Goal: Task Accomplishment & Management: Use online tool/utility

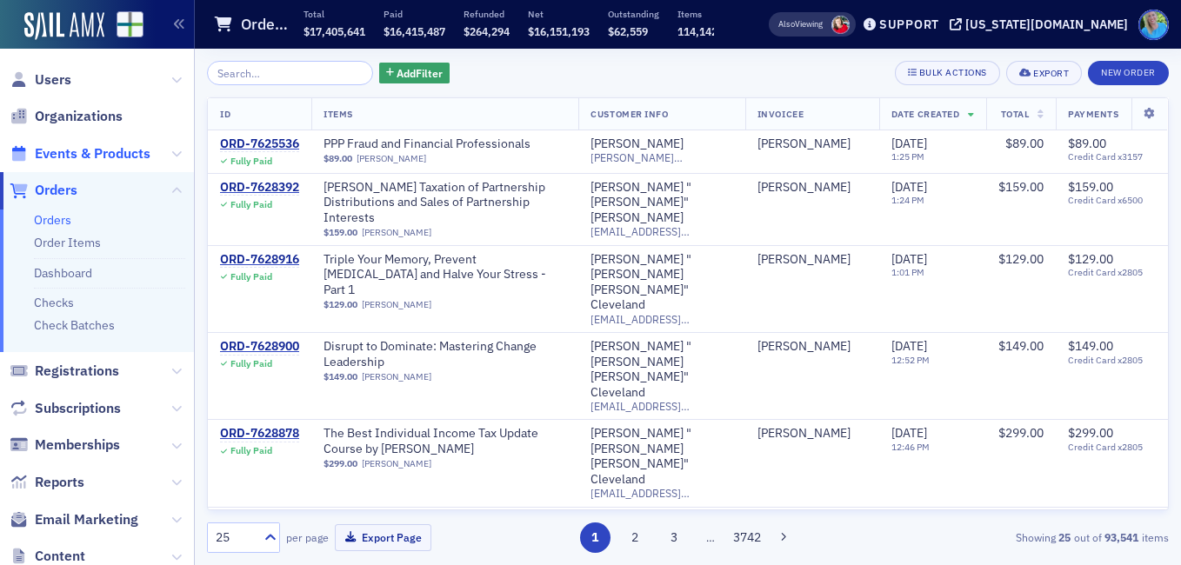
click at [94, 151] on span "Events & Products" at bounding box center [93, 153] width 116 height 19
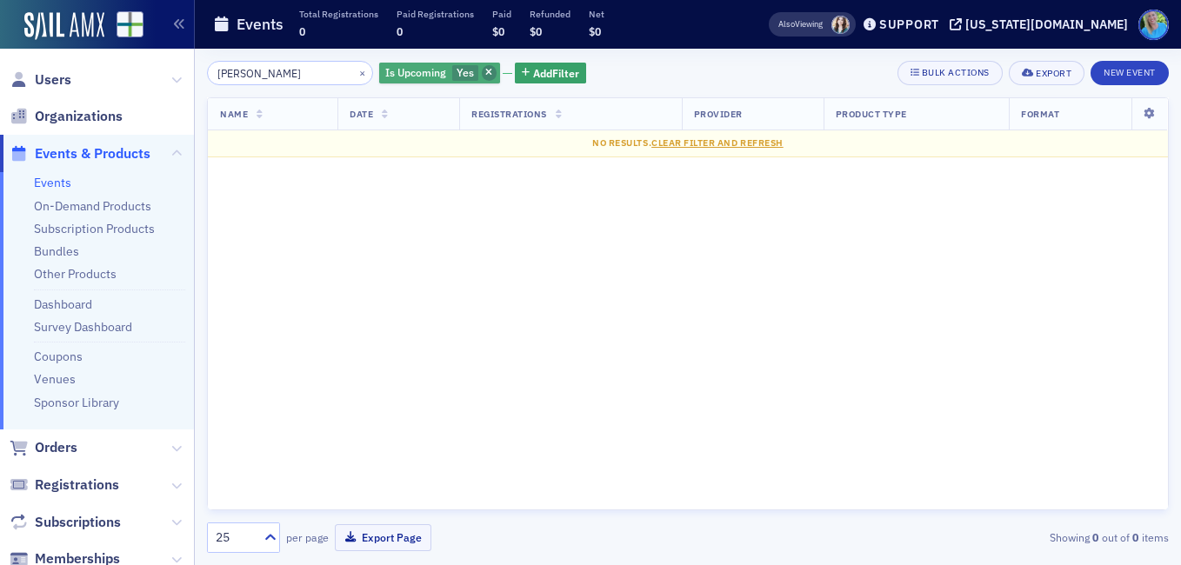
type input "lisa mckinney"
click at [485, 70] on icon "button" at bounding box center [488, 74] width 7 height 10
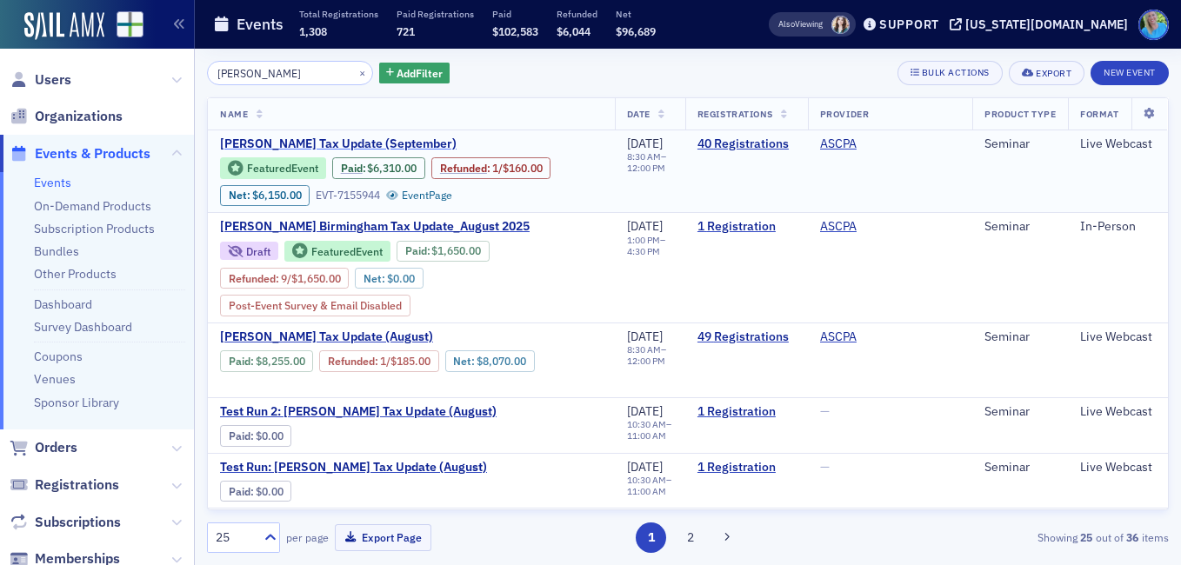
click at [375, 140] on span "Lisa McKinney's Tax Update (September)" at bounding box center [366, 145] width 292 height 16
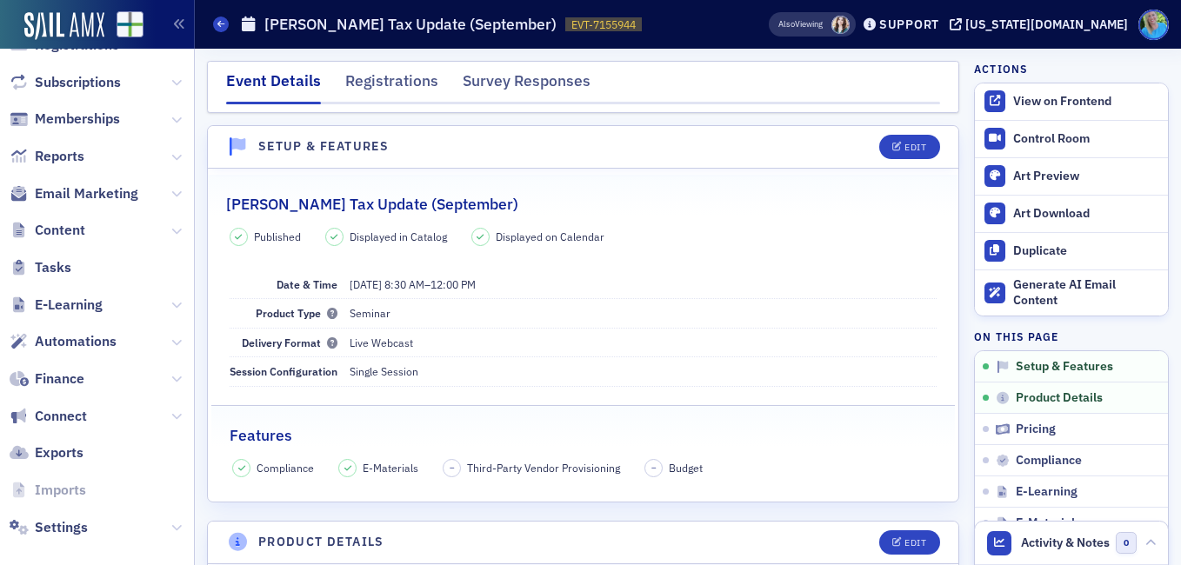
scroll to position [458, 0]
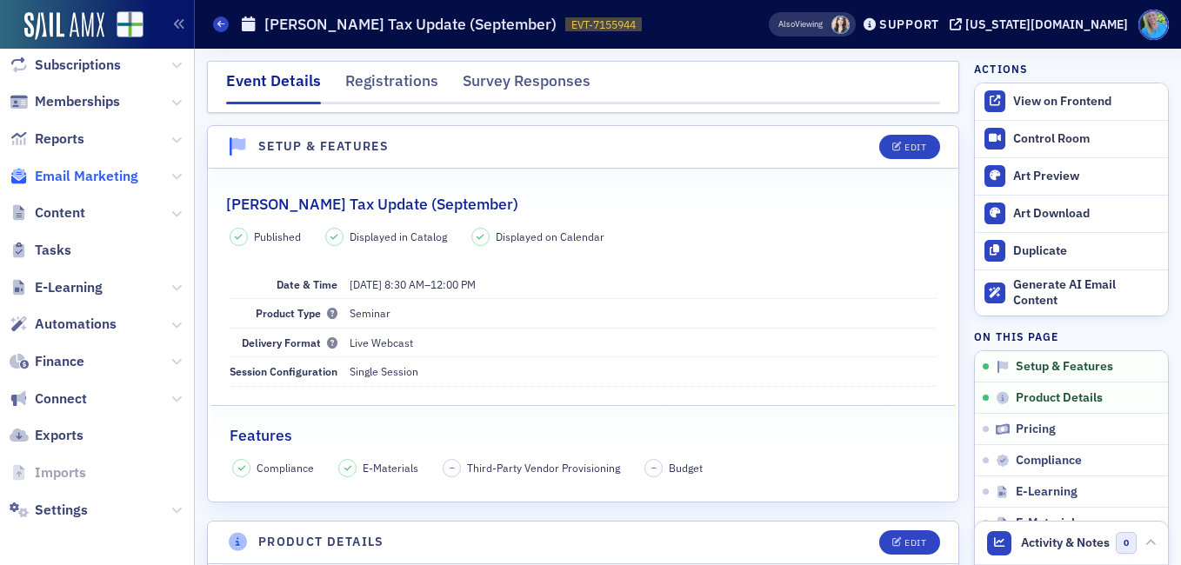
click at [79, 182] on span "Email Marketing" at bounding box center [87, 176] width 104 height 19
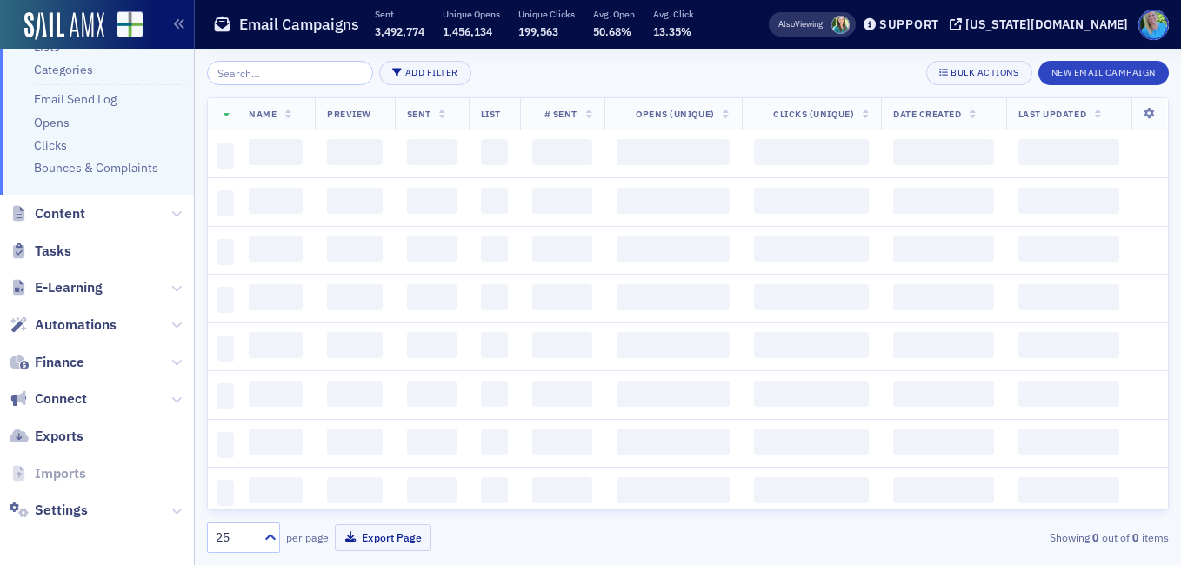
scroll to position [200, 0]
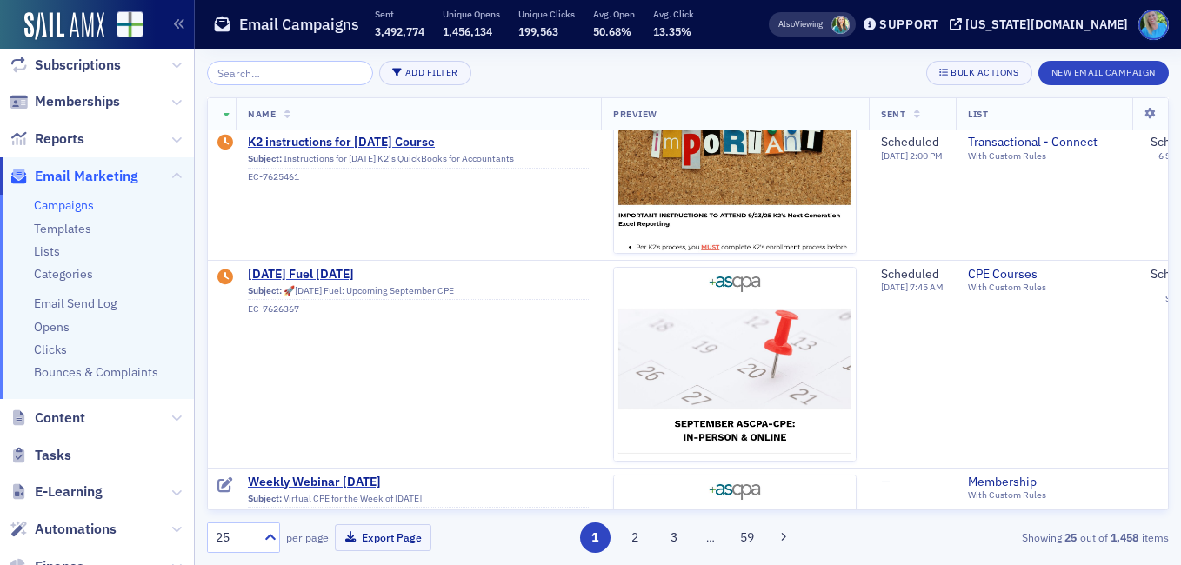
scroll to position [609, 0]
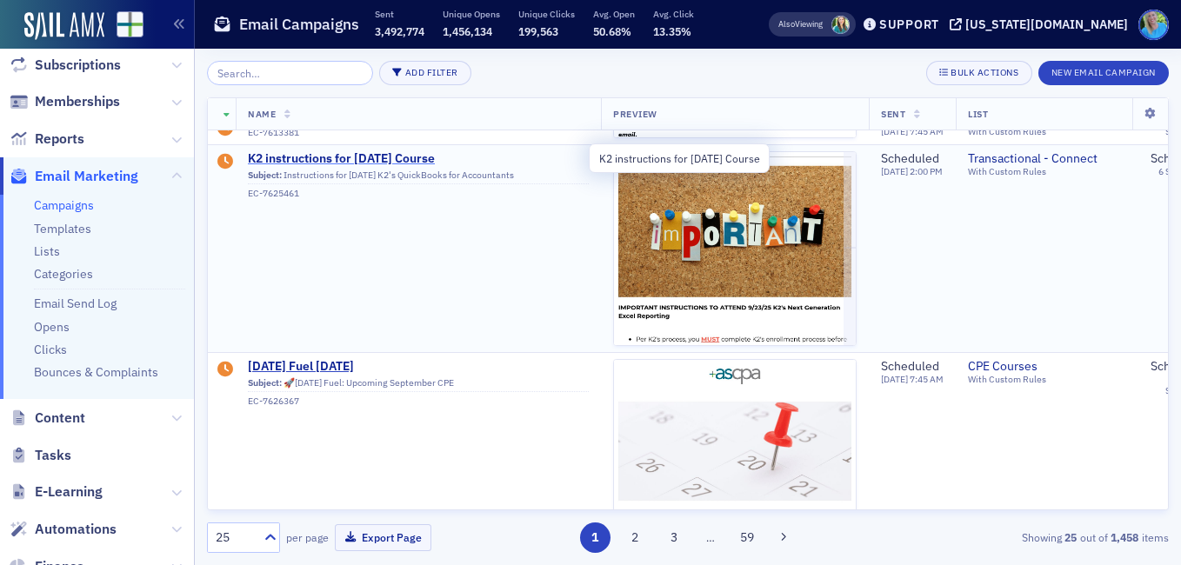
click at [426, 152] on span "K2 instructions for 9/23/25 Course" at bounding box center [418, 159] width 341 height 16
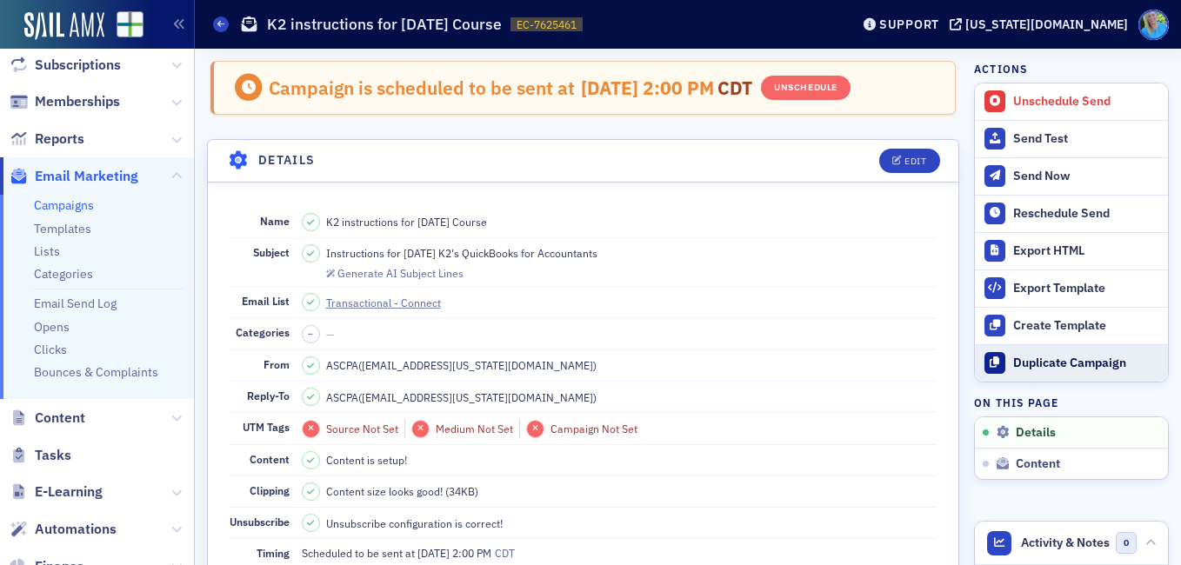
click at [1065, 371] on button "Duplicate Campaign" at bounding box center [1071, 362] width 193 height 37
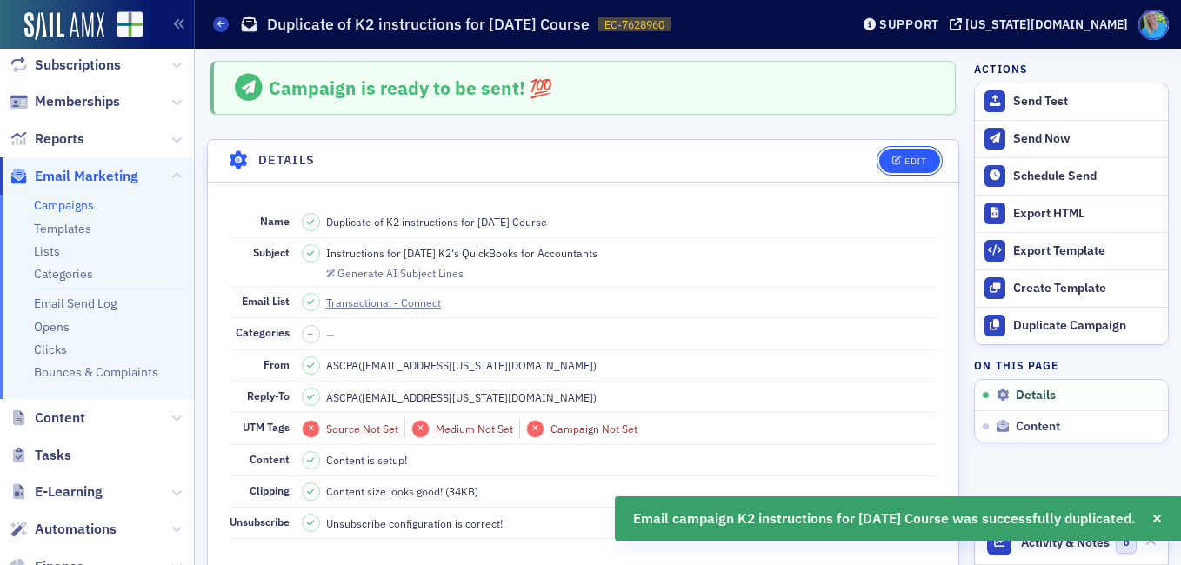
click at [905, 159] on div "Edit" at bounding box center [916, 162] width 22 height 10
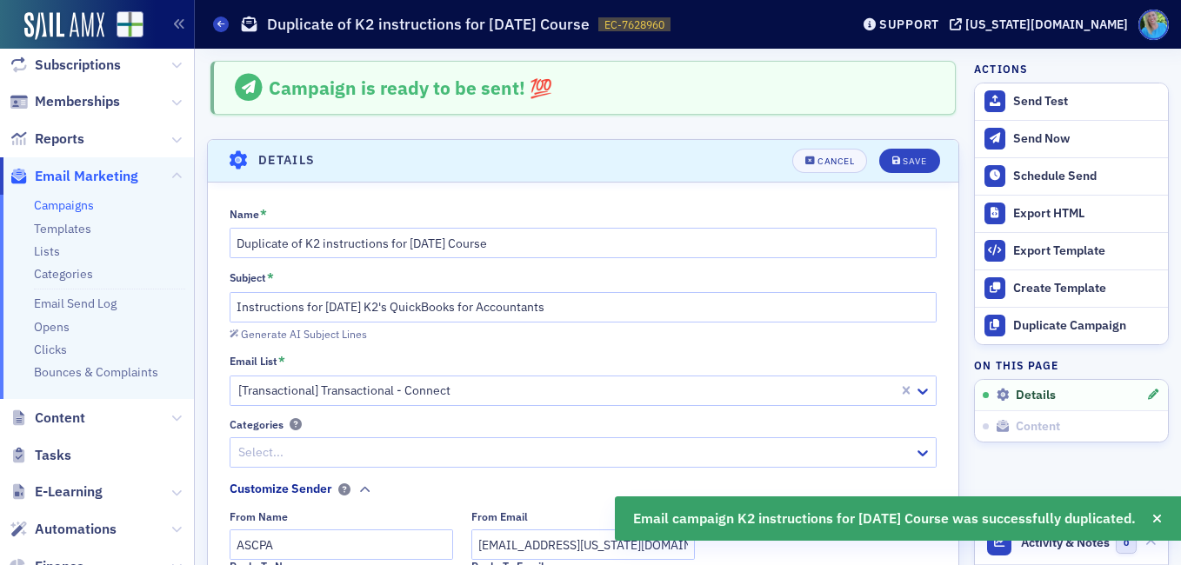
scroll to position [82, 0]
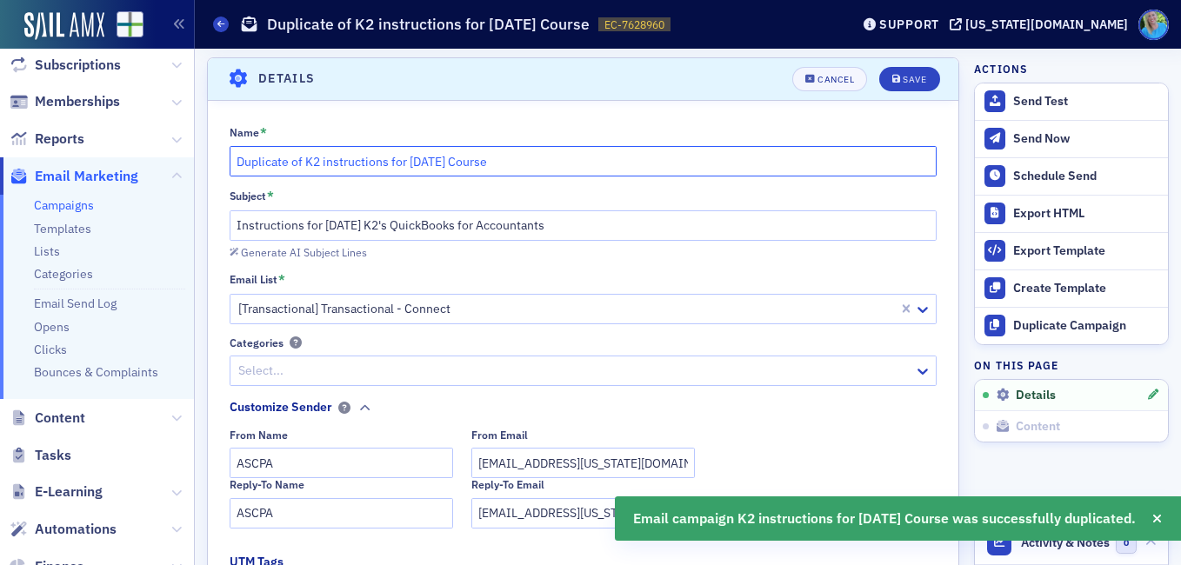
drag, startPoint x: 509, startPoint y: 167, endPoint x: 226, endPoint y: 136, distance: 284.5
click at [232, 153] on input "Duplicate of K2 instructions for 9/23/25 Course" at bounding box center [584, 161] width 708 height 30
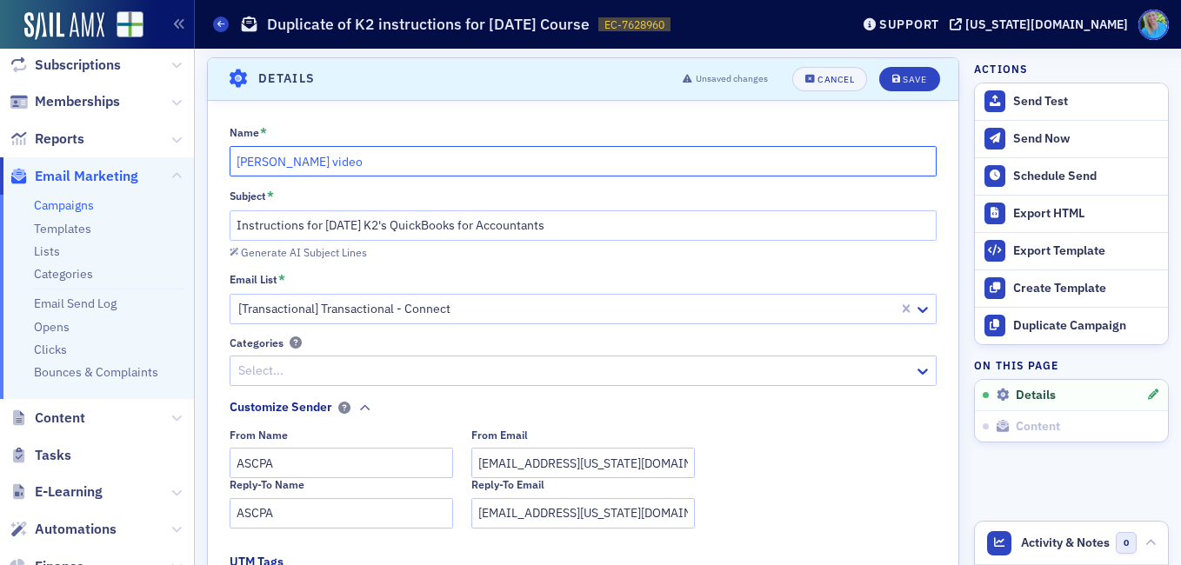
type input "Lisa McKinney video"
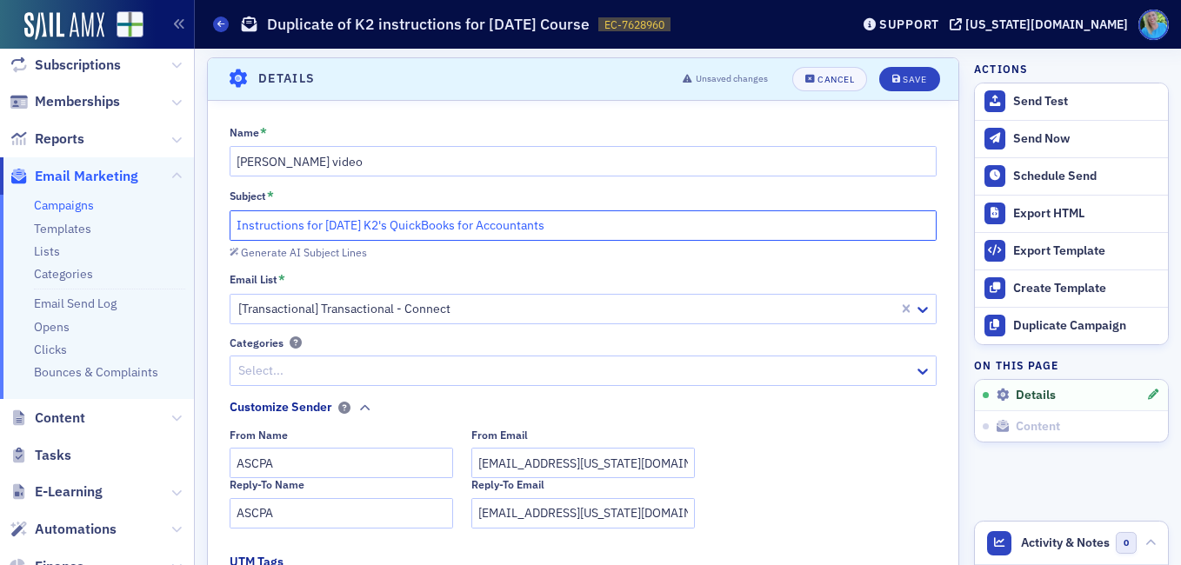
click at [271, 228] on input "Instructions for 9/23/25 K2's QuickBooks for Accountants" at bounding box center [584, 226] width 708 height 30
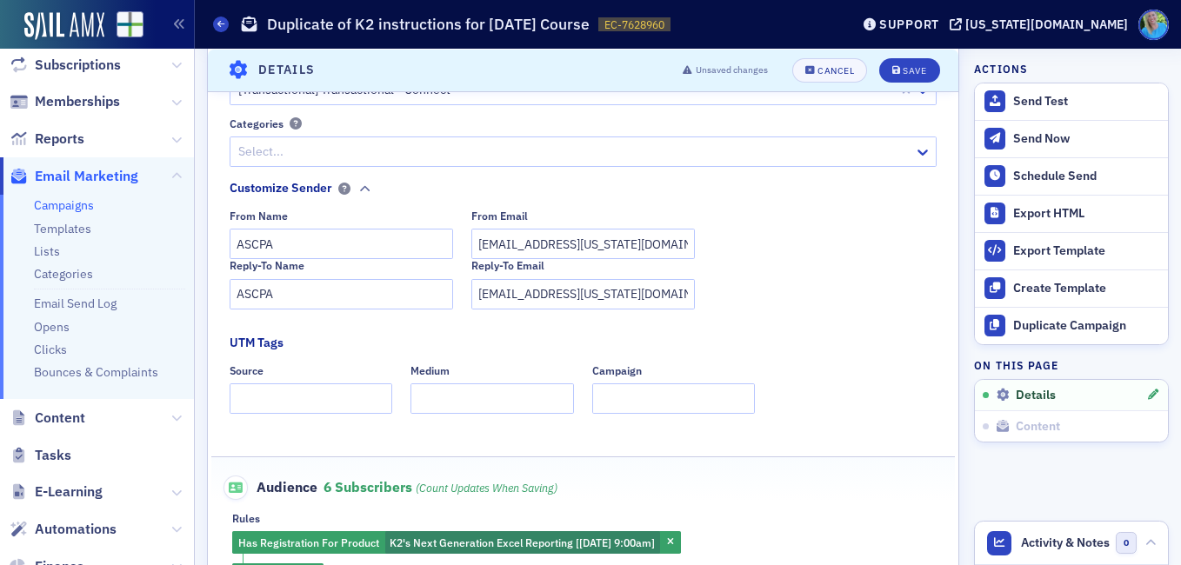
scroll to position [430, 0]
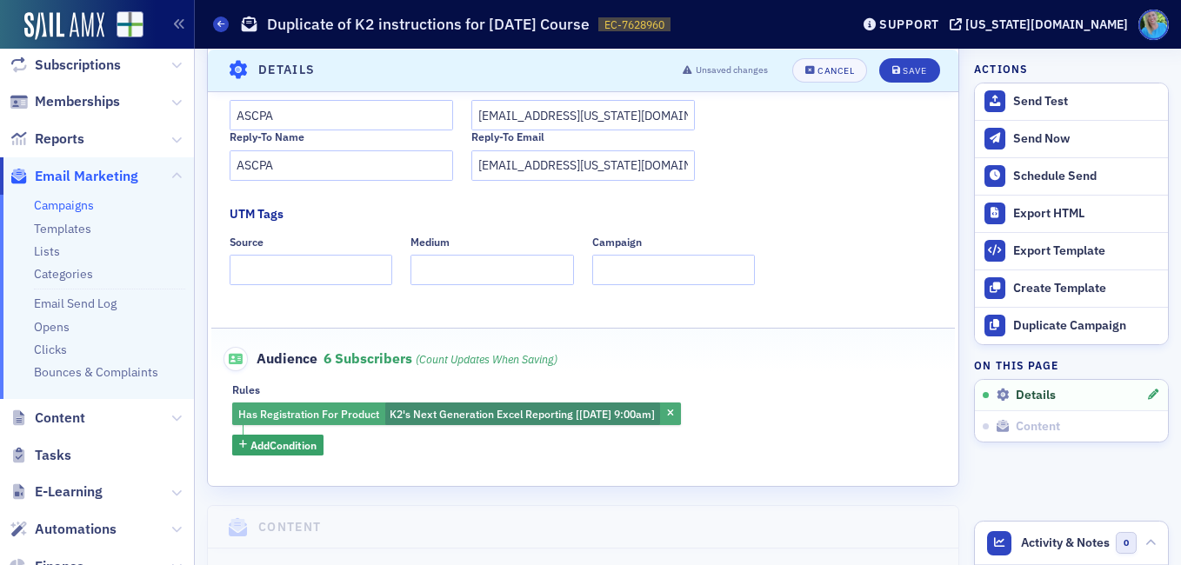
type input "Lisa McKinney video coming"
click at [486, 405] on span "K2's Next Generation Excel Reporting [9/23/2025 9:00am]" at bounding box center [522, 414] width 275 height 23
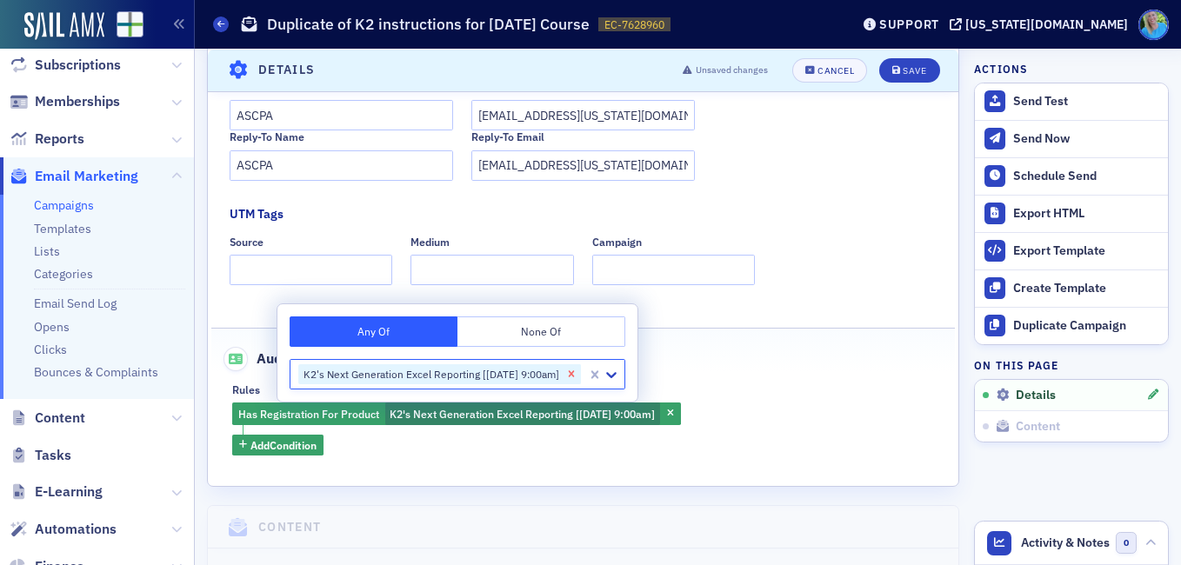
click at [575, 376] on icon "Remove K2's Next Generation Excel Reporting [9/23/2025 9:00am]" at bounding box center [572, 374] width 6 height 6
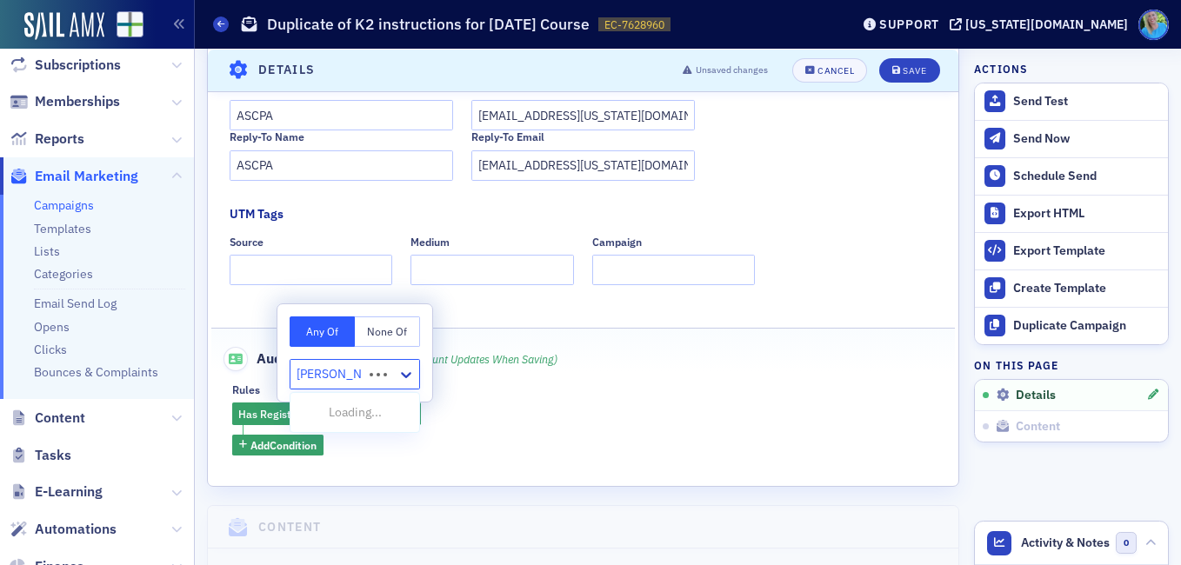
type input "lisa mckinney"
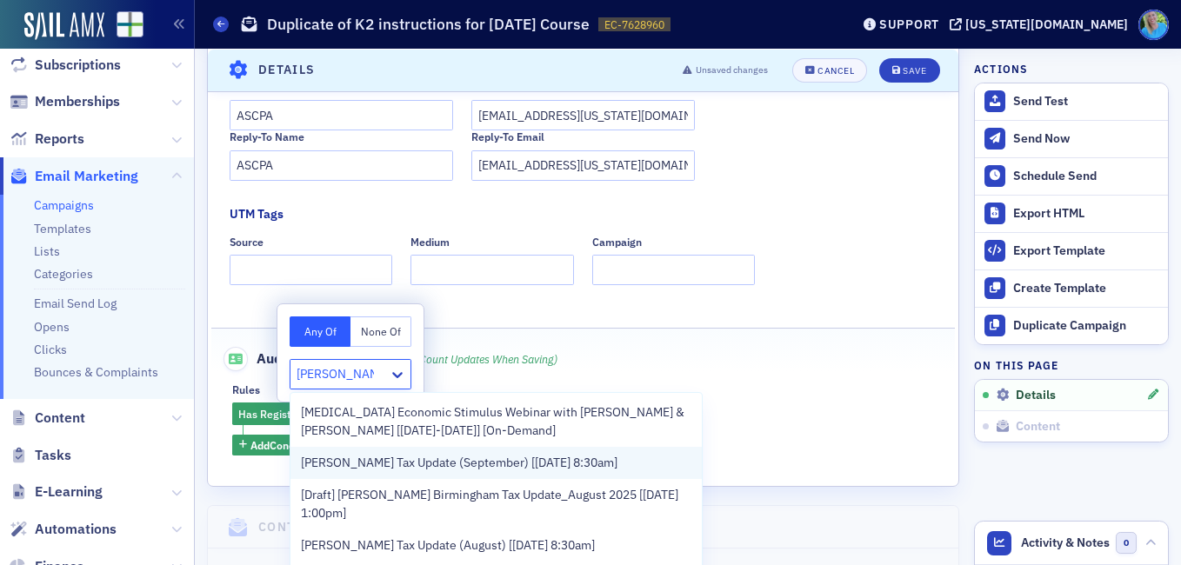
click at [384, 460] on span "Lisa McKinney's Tax Update (September) [9/17/2025 8:30am]" at bounding box center [459, 463] width 317 height 18
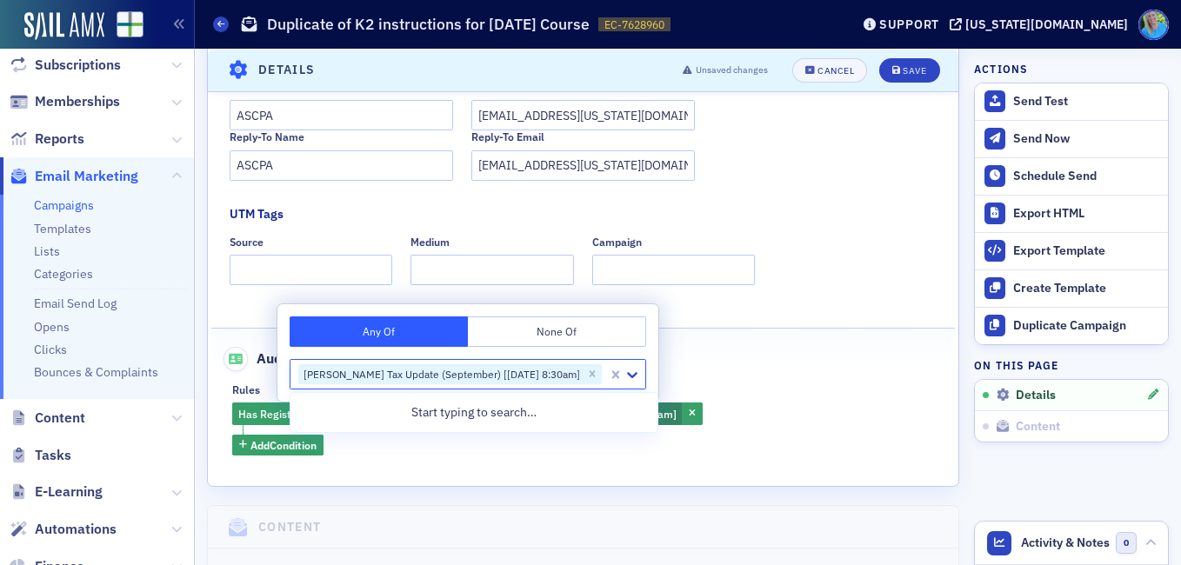
click at [791, 372] on fieldset "Audience 6 Subscribers (count updates when saving) Rules Has Registration For P…" at bounding box center [583, 395] width 745 height 134
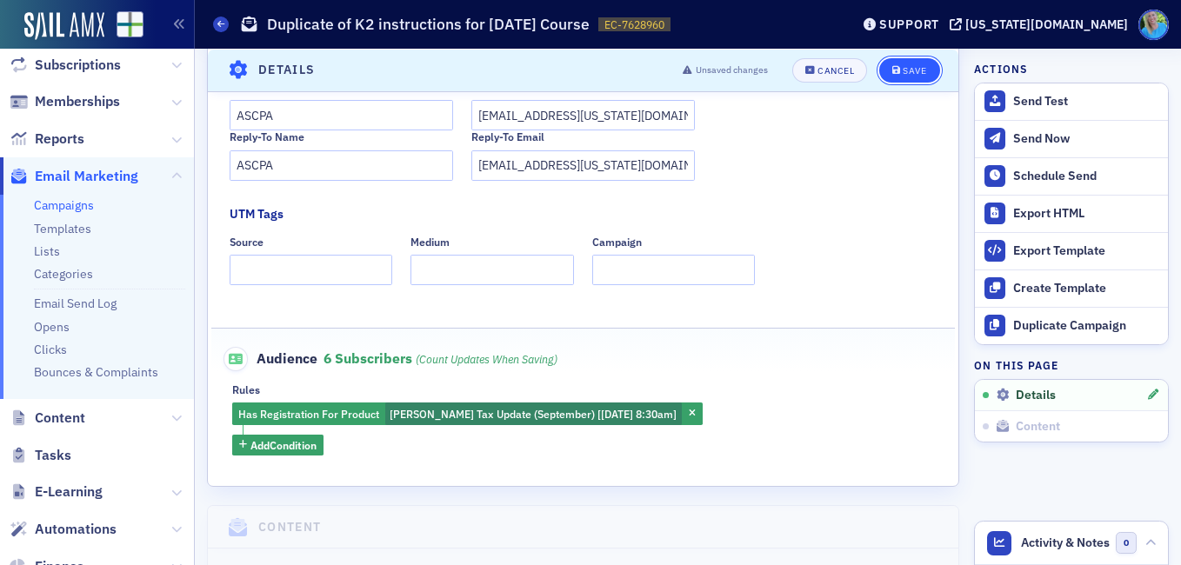
click at [903, 68] on div "Save" at bounding box center [914, 70] width 23 height 10
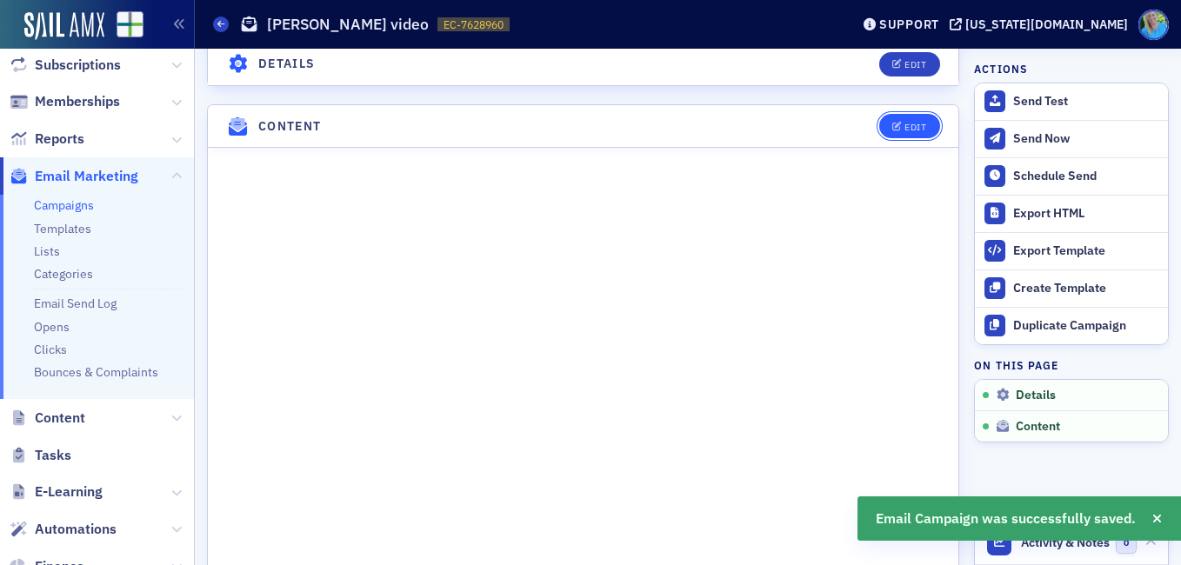
click at [905, 132] on div "Edit" at bounding box center [916, 128] width 22 height 10
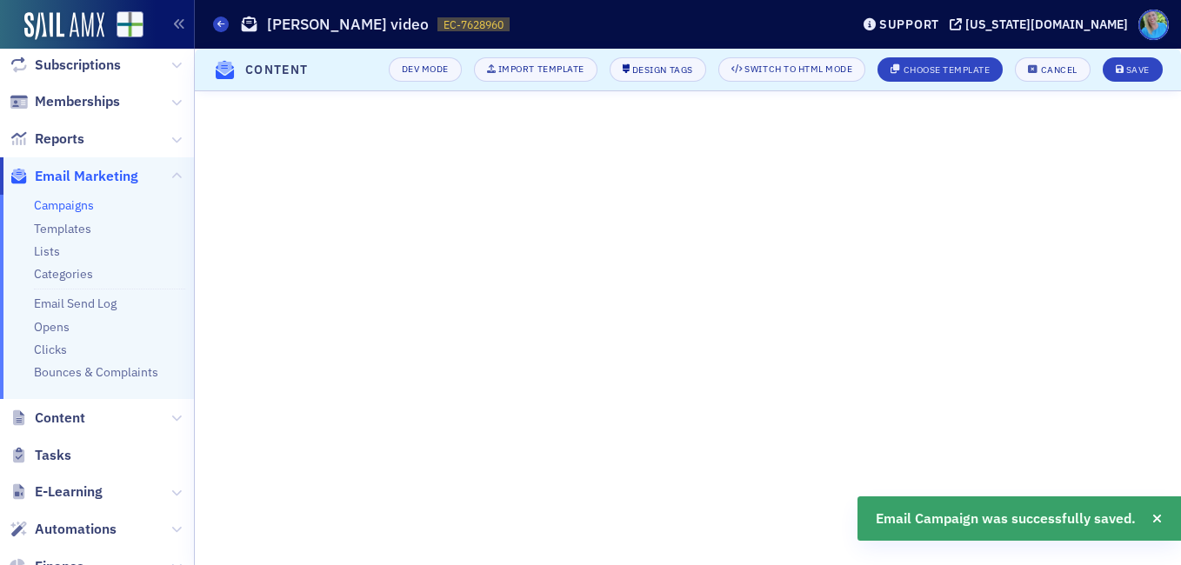
scroll to position [344, 0]
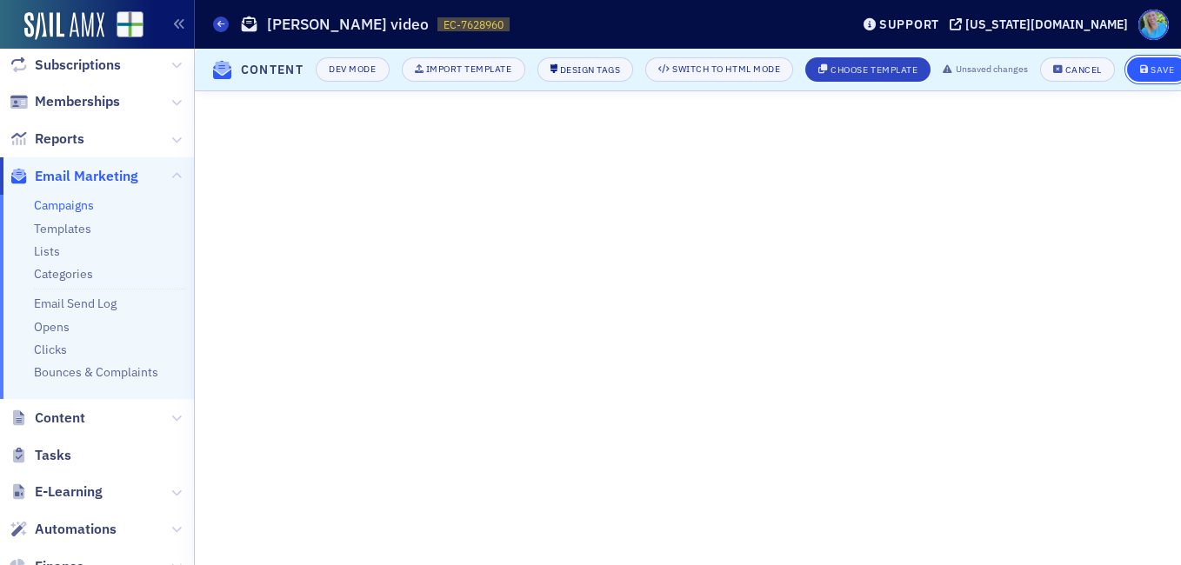
click at [1174, 65] on div "Save" at bounding box center [1162, 70] width 23 height 10
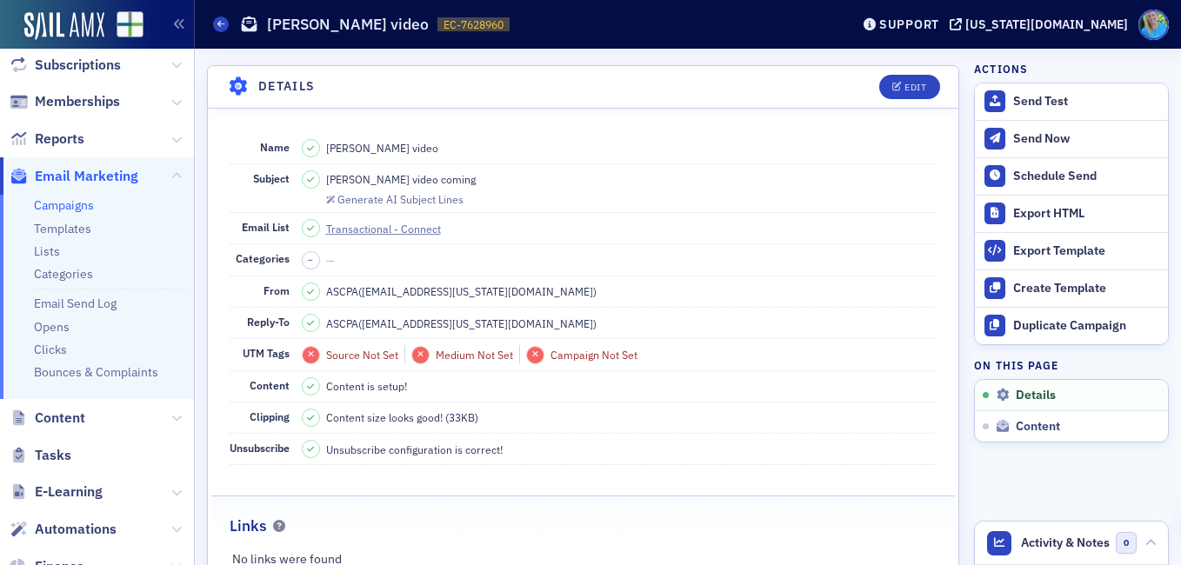
scroll to position [0, 0]
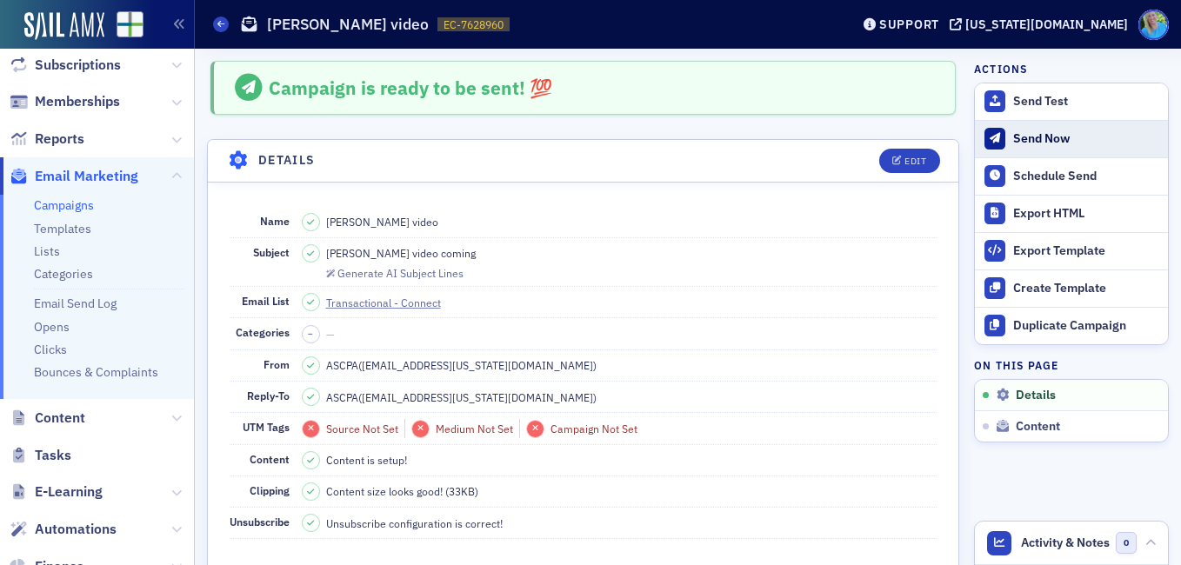
click at [1031, 130] on button "Send Now" at bounding box center [1071, 138] width 193 height 37
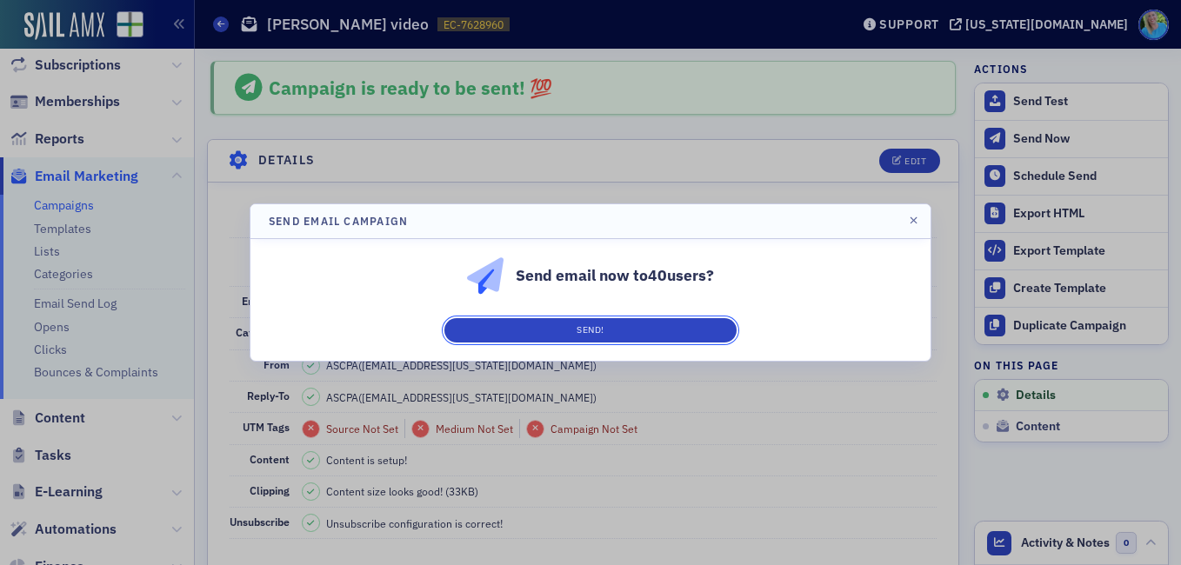
drag, startPoint x: 598, startPoint y: 318, endPoint x: 605, endPoint y: 333, distance: 16.7
click at [598, 319] on button "Send!" at bounding box center [591, 330] width 292 height 24
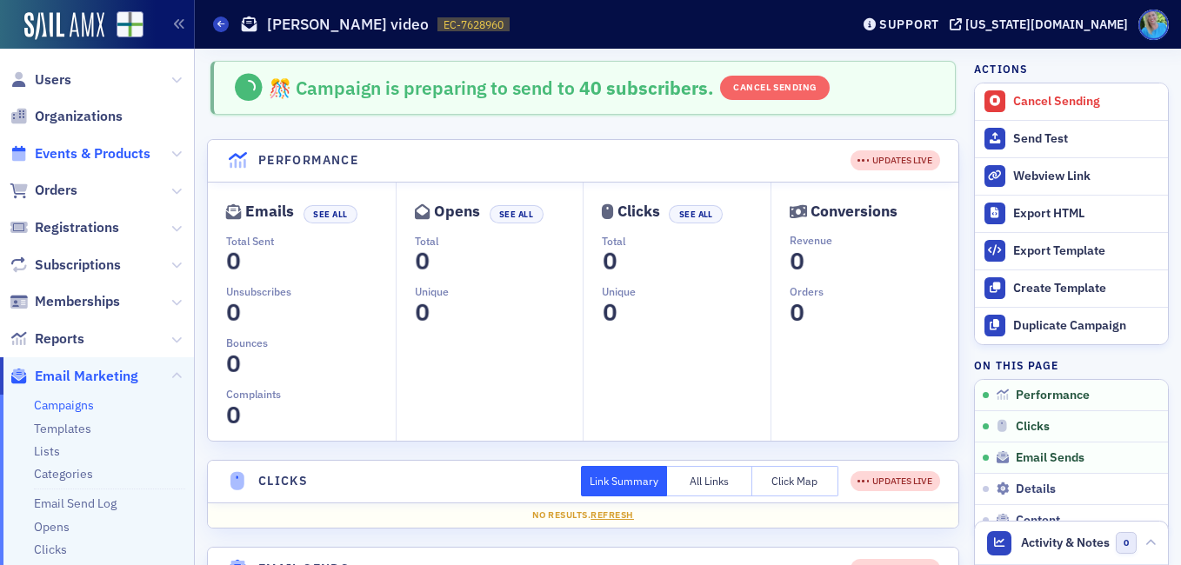
click at [100, 157] on span "Events & Products" at bounding box center [93, 153] width 116 height 19
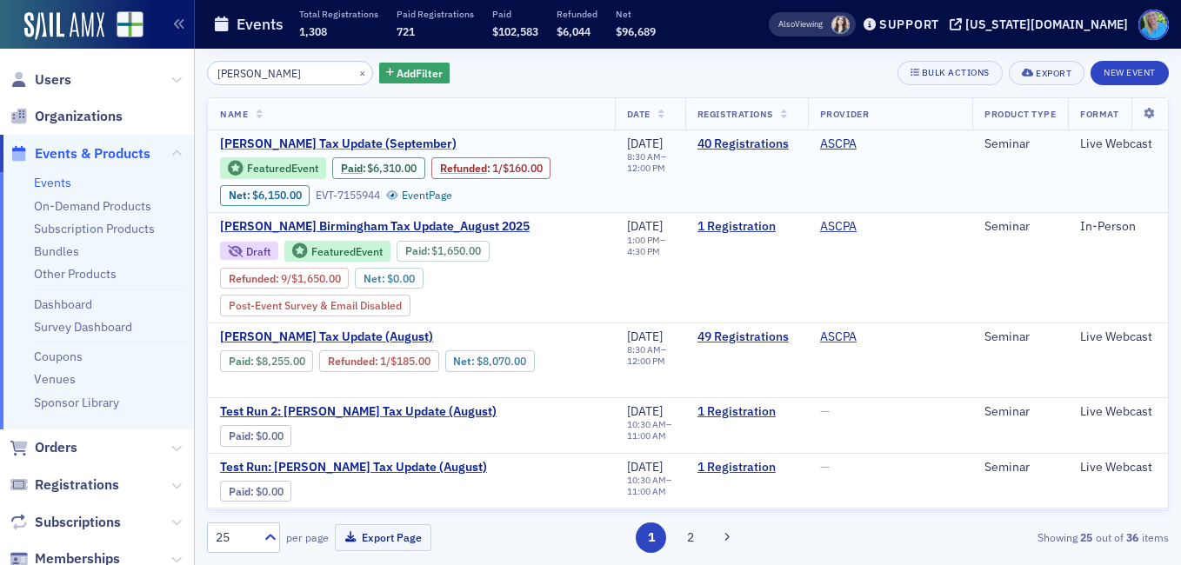
click at [335, 140] on span "Lisa McKinney's Tax Update (September)" at bounding box center [366, 145] width 292 height 16
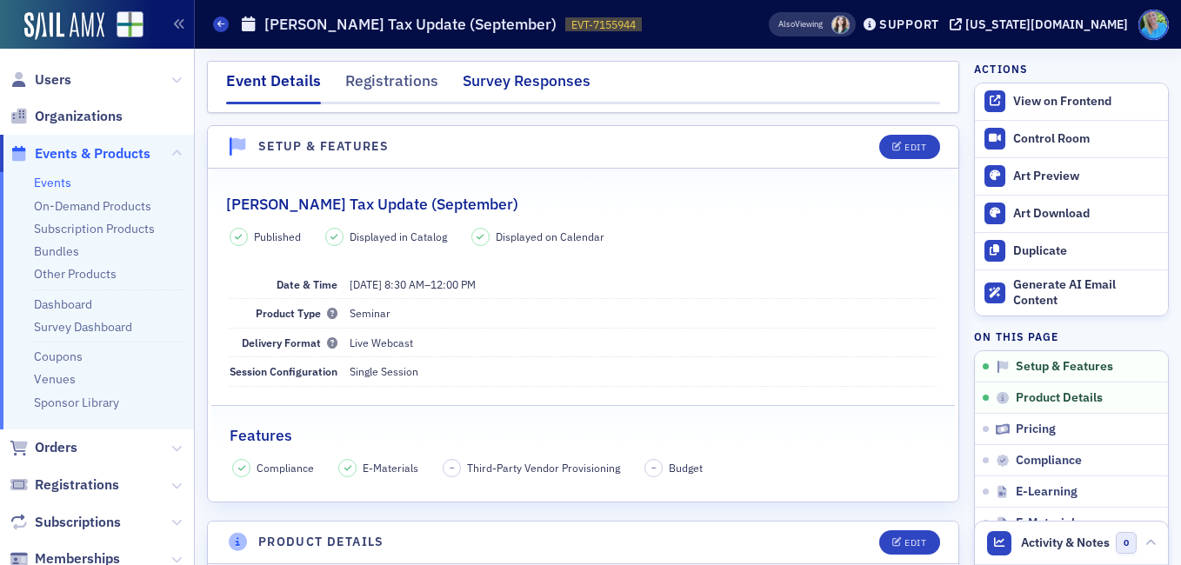
click at [515, 84] on div "Survey Responses" at bounding box center [527, 86] width 128 height 32
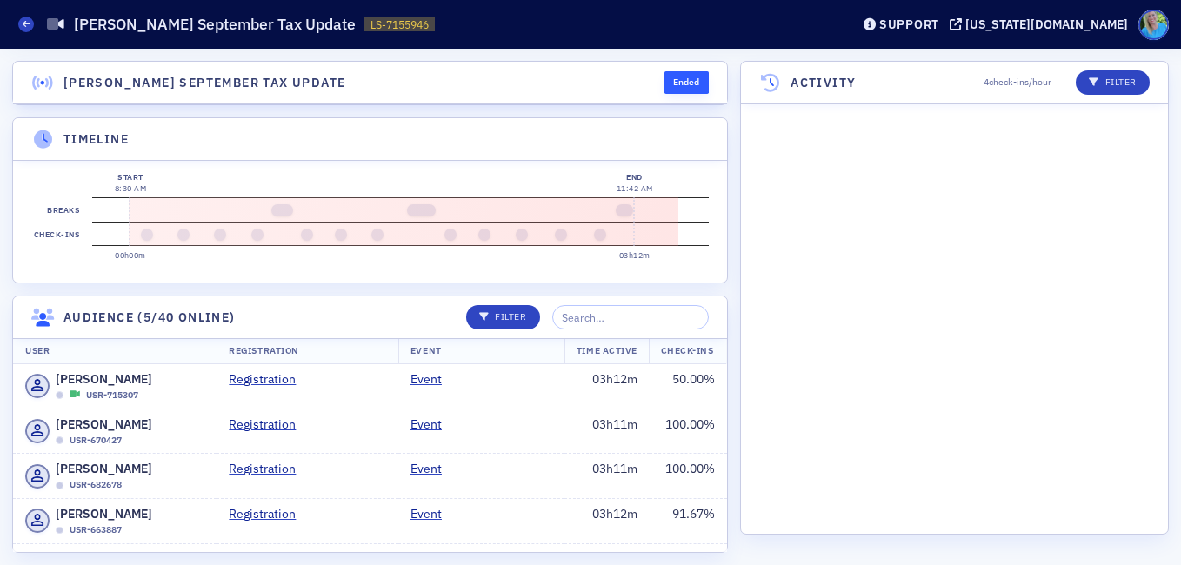
scroll to position [3480, 0]
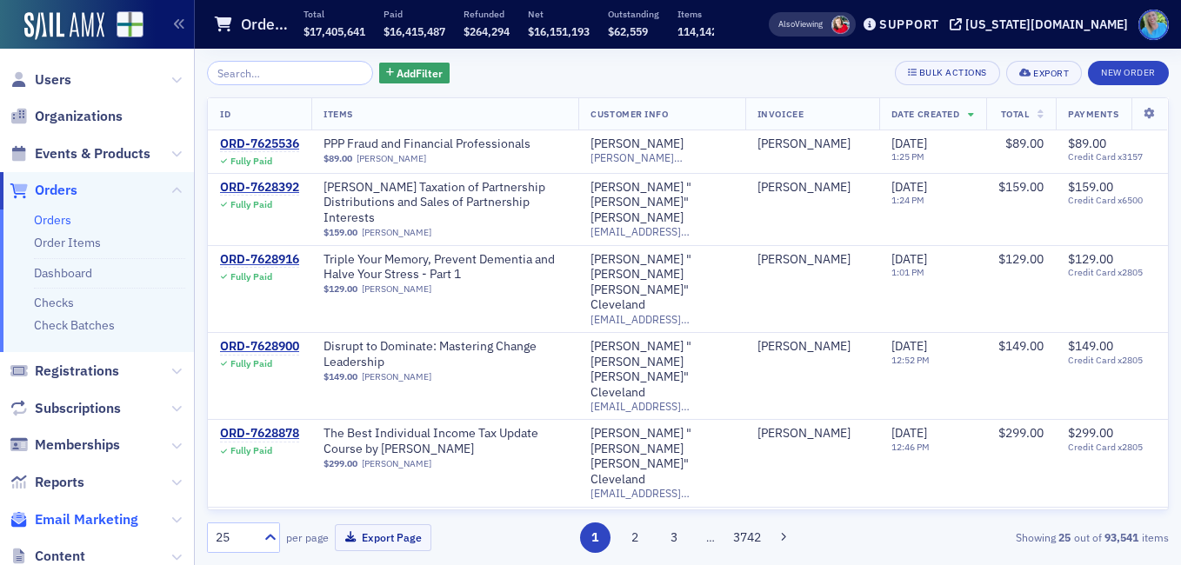
click at [89, 521] on span "Email Marketing" at bounding box center [87, 520] width 104 height 19
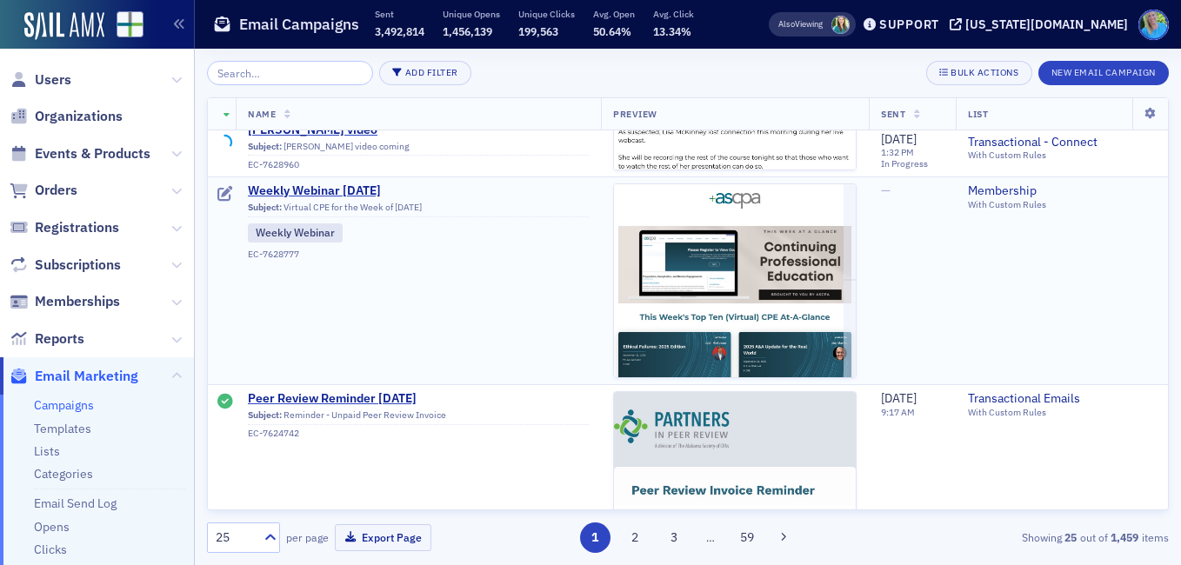
scroll to position [1218, 0]
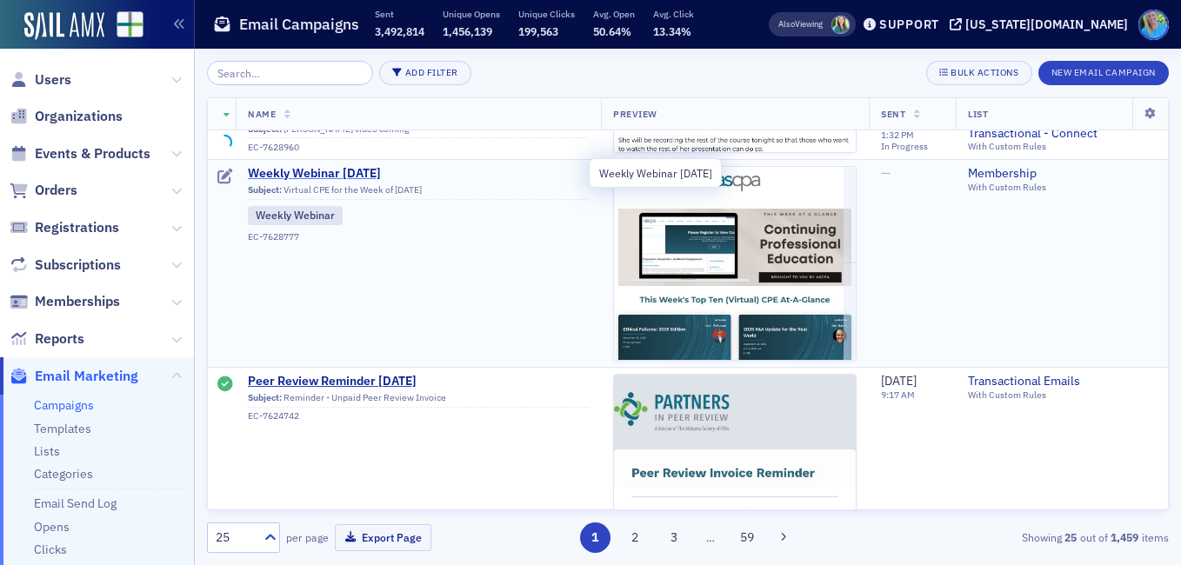
click at [327, 167] on span "Weekly Webinar 9.22.25" at bounding box center [418, 174] width 341 height 16
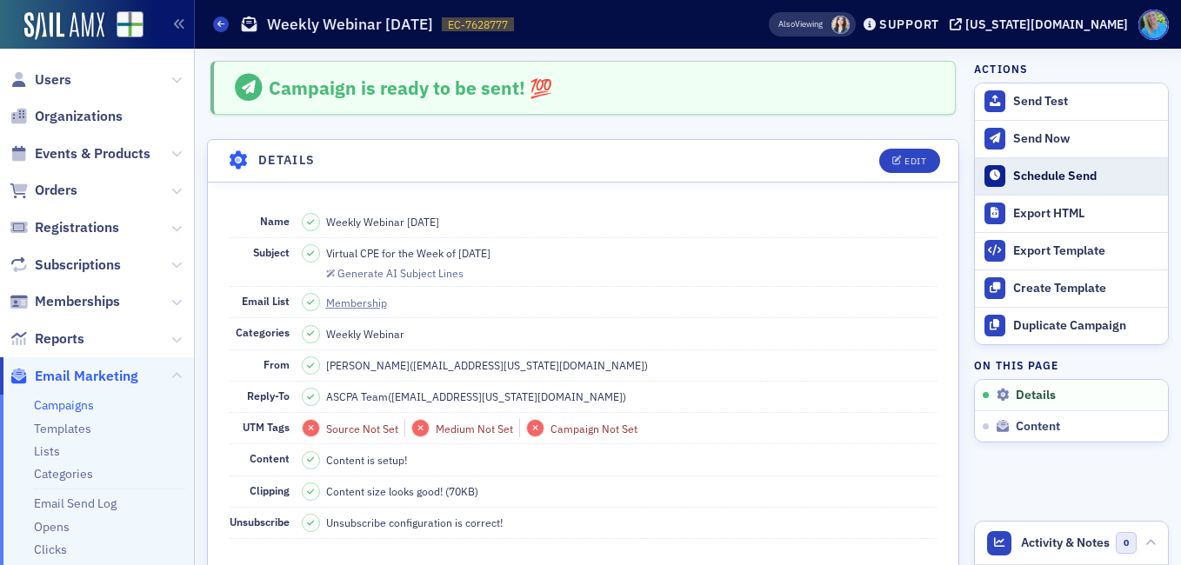
click at [1048, 171] on div "Schedule Send" at bounding box center [1086, 177] width 146 height 16
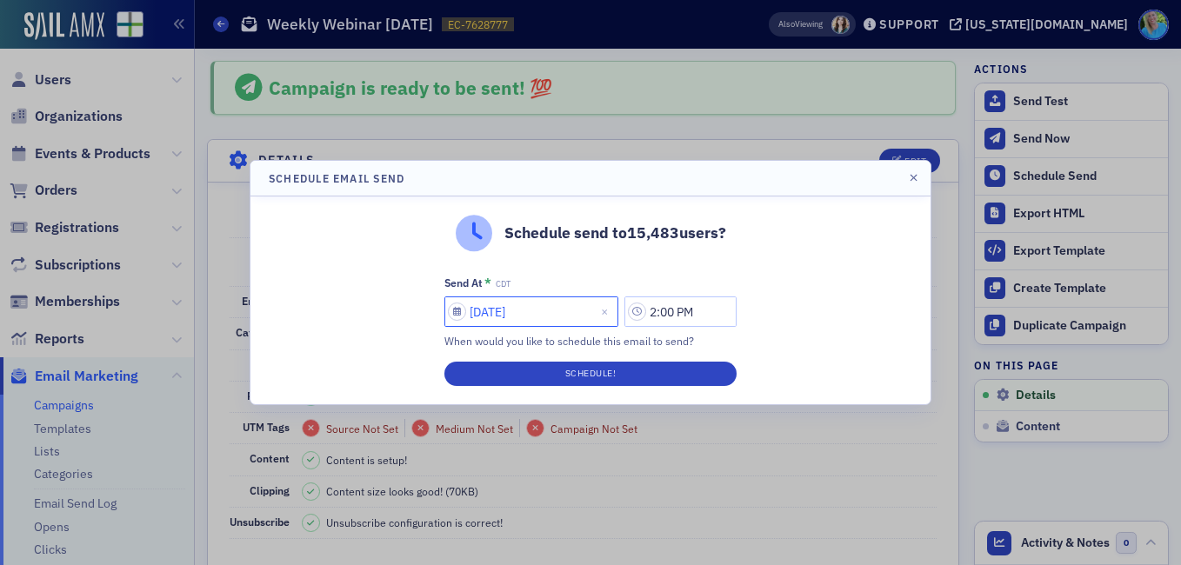
select select "8"
select select "2025"
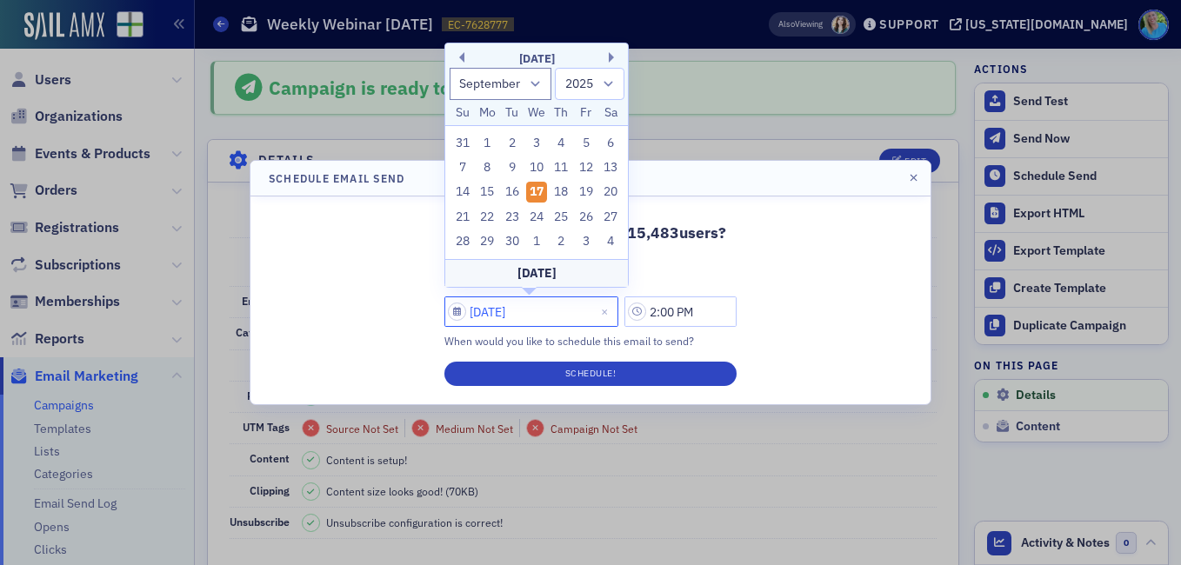
click at [531, 312] on input "09/17/2025" at bounding box center [532, 312] width 174 height 30
click at [483, 214] on div "22" at bounding box center [487, 217] width 21 height 21
type input "09/22/2025"
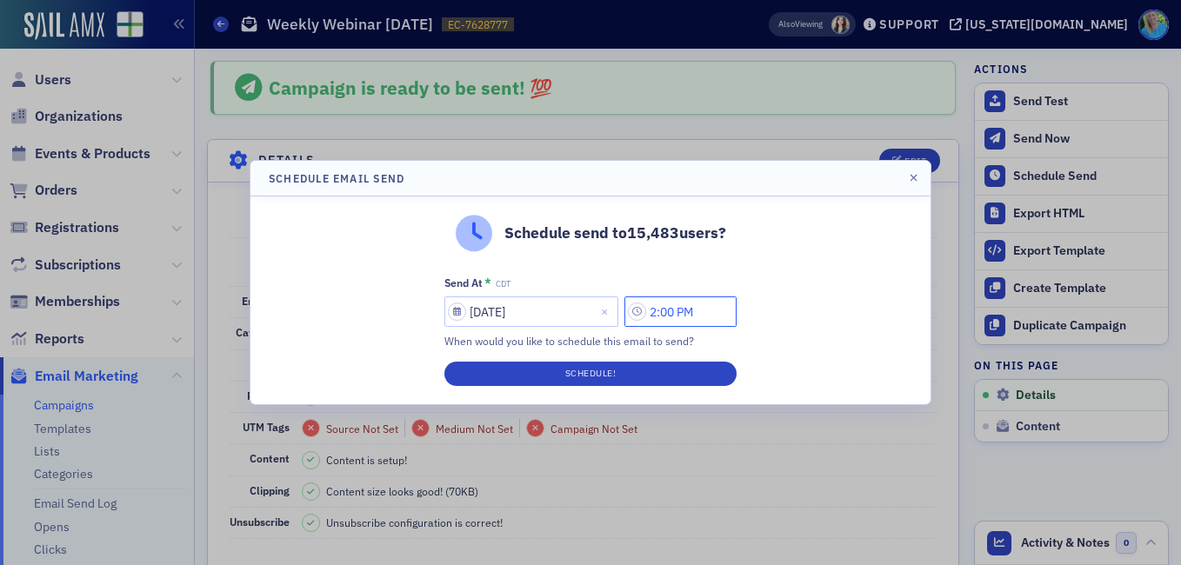
click at [666, 305] on input "2:00 PM" at bounding box center [681, 312] width 112 height 30
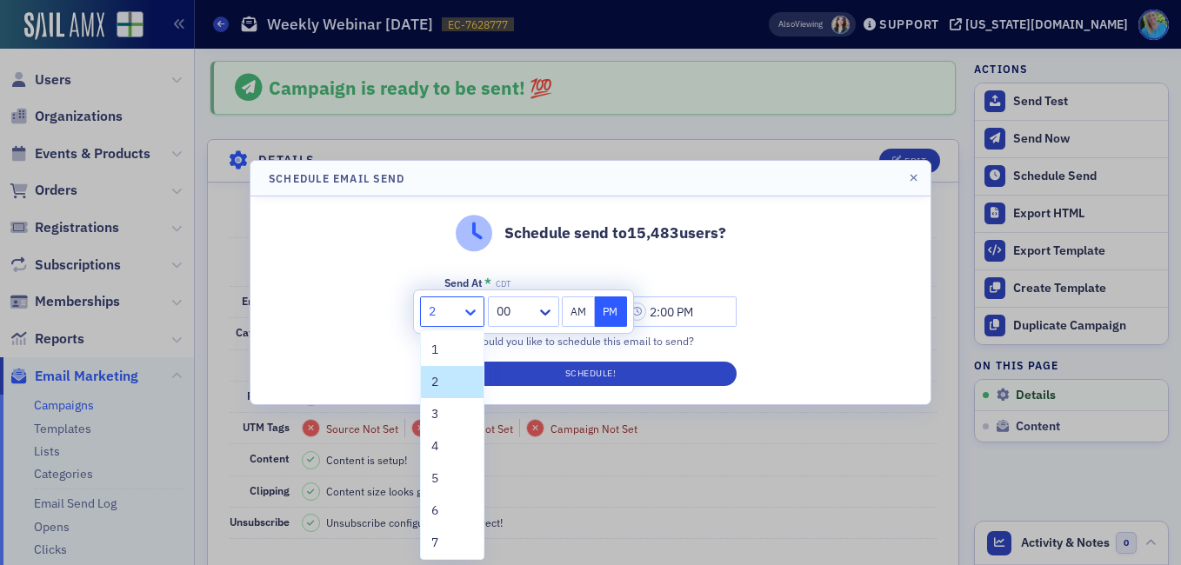
click at [473, 308] on icon at bounding box center [470, 312] width 17 height 17
click at [444, 534] on div "7" at bounding box center [452, 543] width 42 height 18
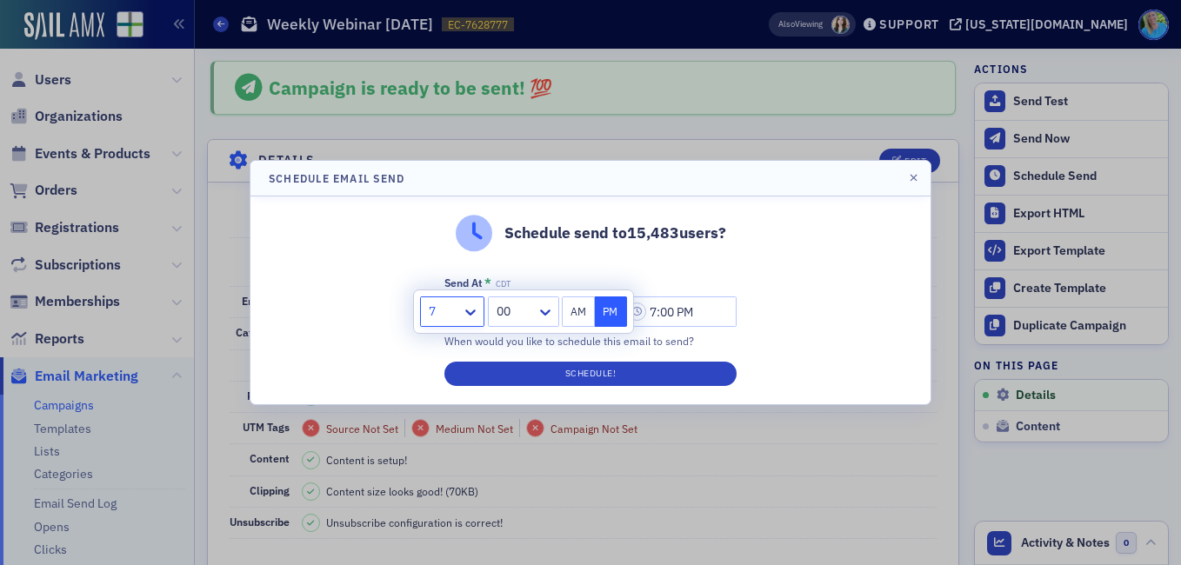
click at [519, 306] on div at bounding box center [515, 312] width 40 height 22
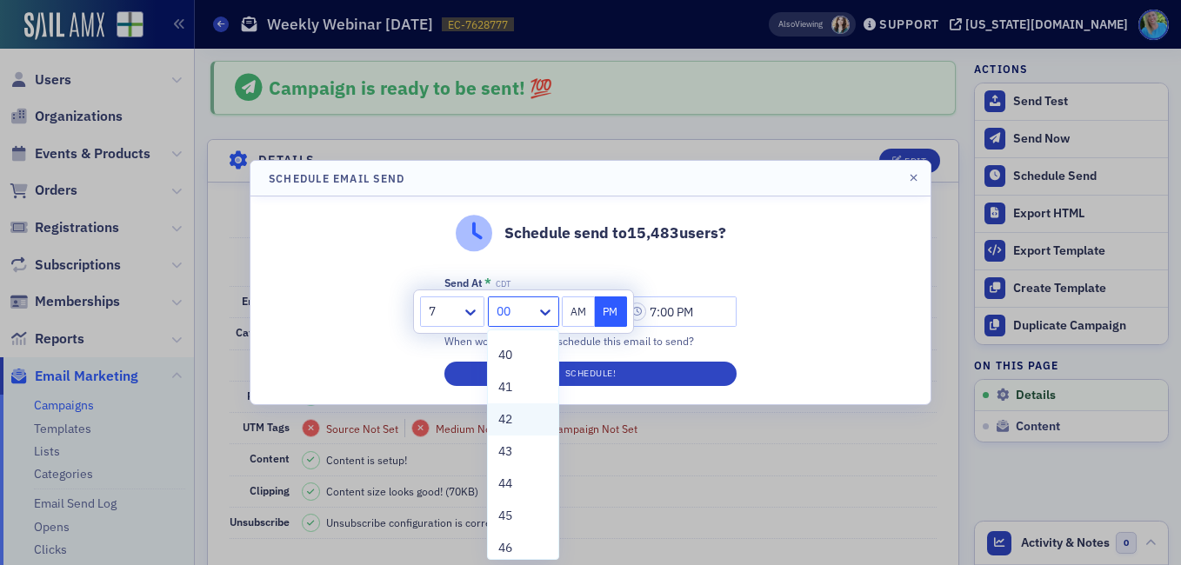
scroll to position [1305, 0]
click at [518, 485] on div "45" at bounding box center [522, 494] width 49 height 18
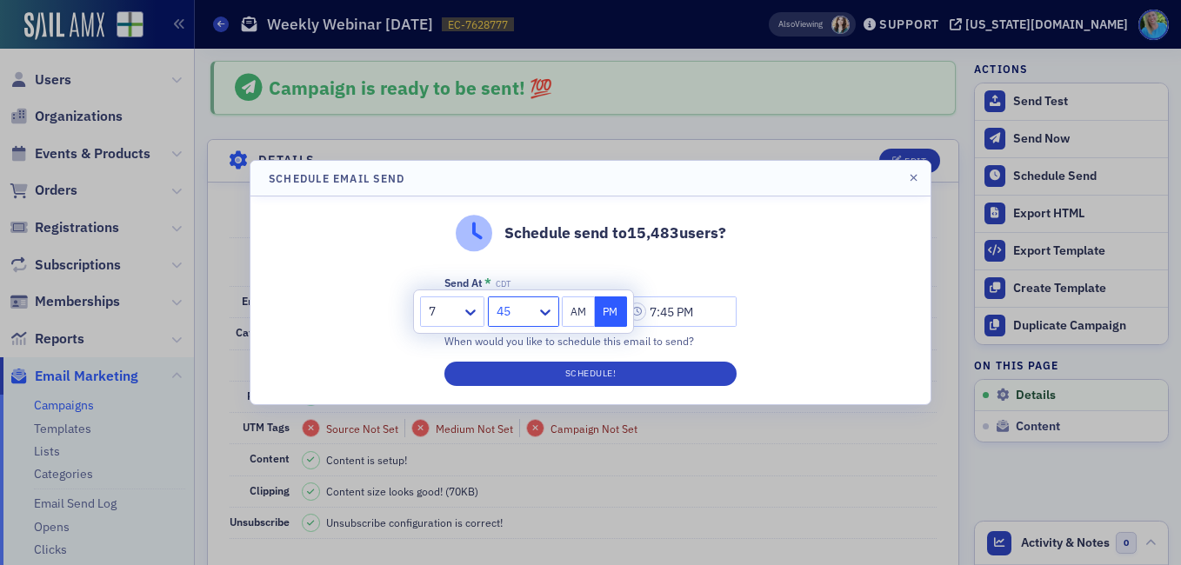
click at [573, 311] on button "AM" at bounding box center [578, 312] width 33 height 30
type input "7:45 AM"
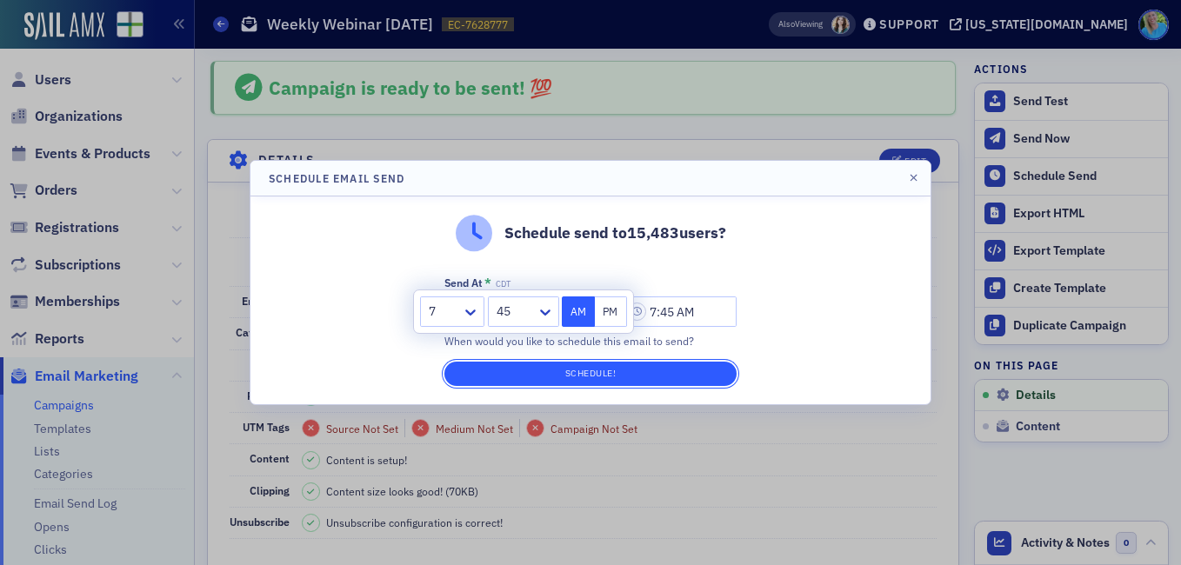
click at [591, 369] on button "Schedule!" at bounding box center [591, 374] width 292 height 24
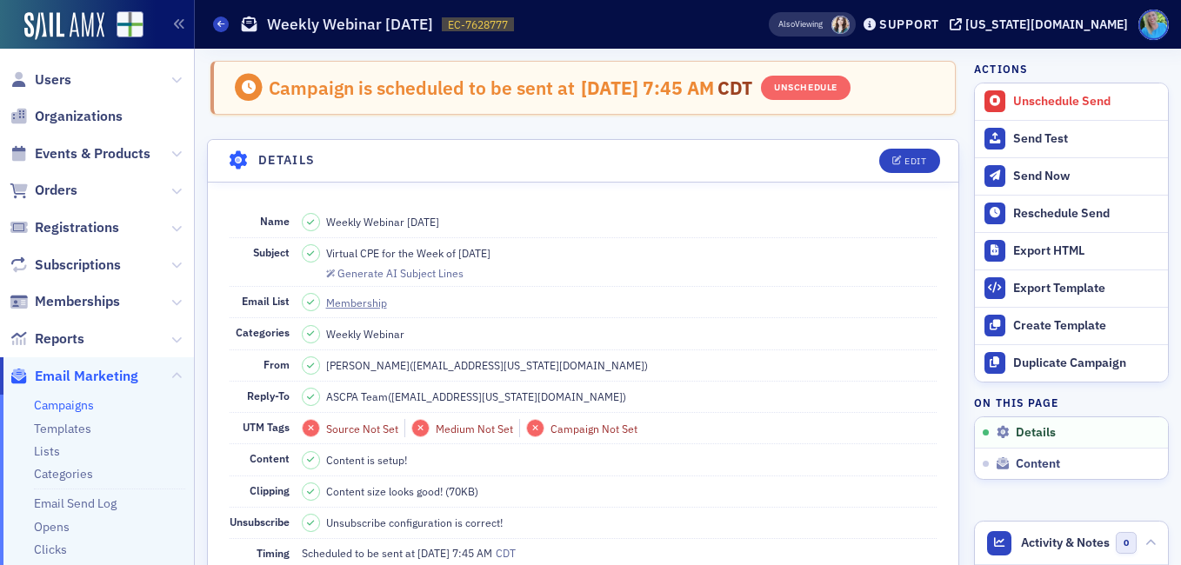
click at [96, 378] on span "Email Marketing" at bounding box center [87, 376] width 104 height 19
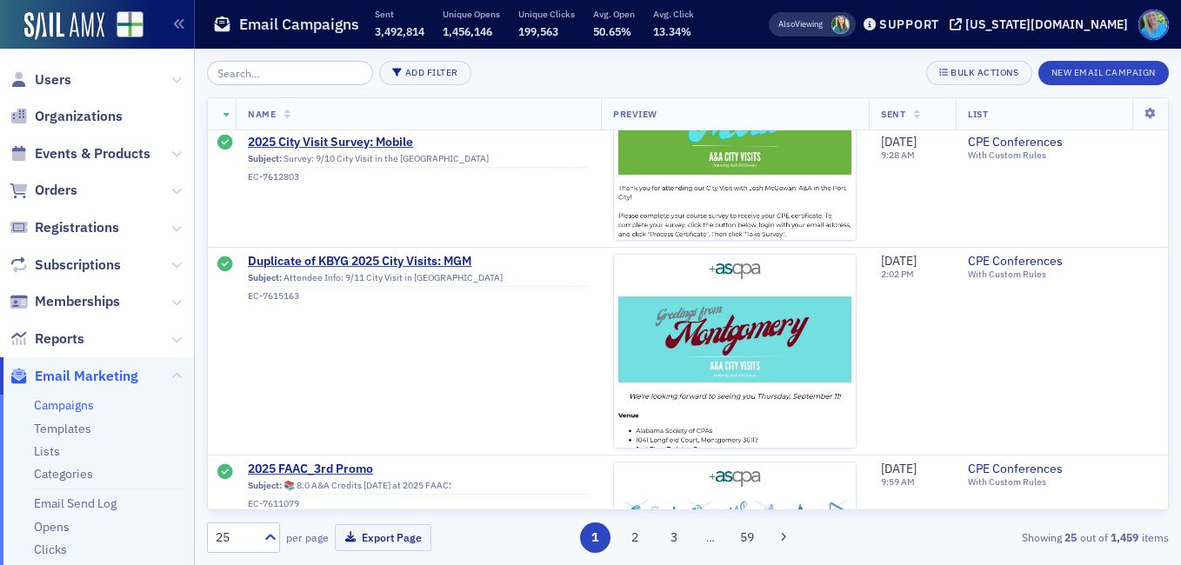
scroll to position [3828, 0]
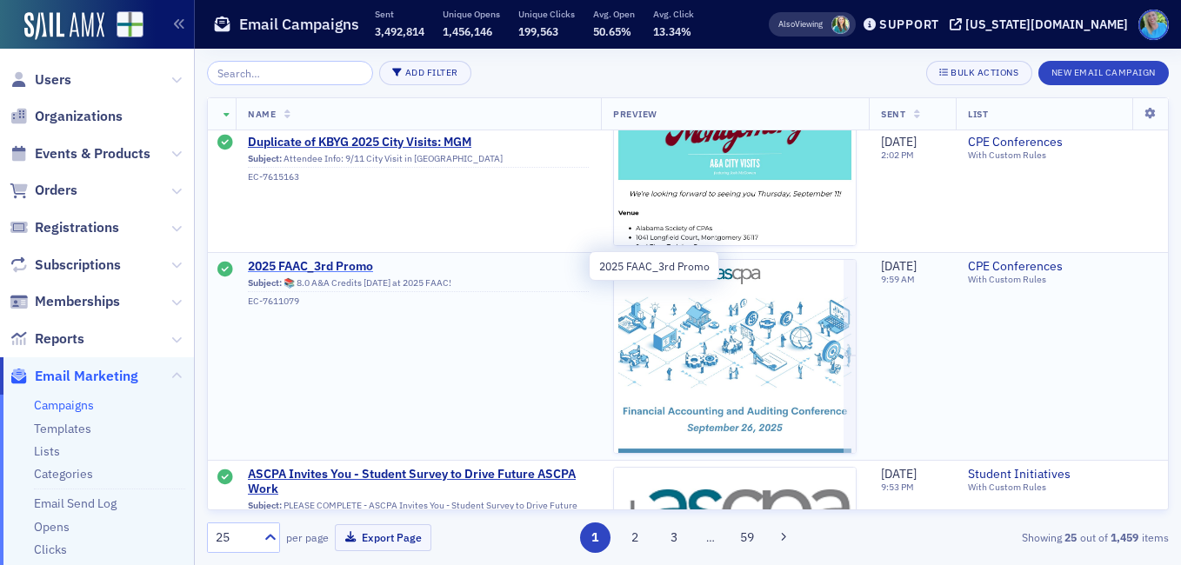
click at [309, 271] on span "2025 FAAC_3rd Promo" at bounding box center [418, 267] width 341 height 16
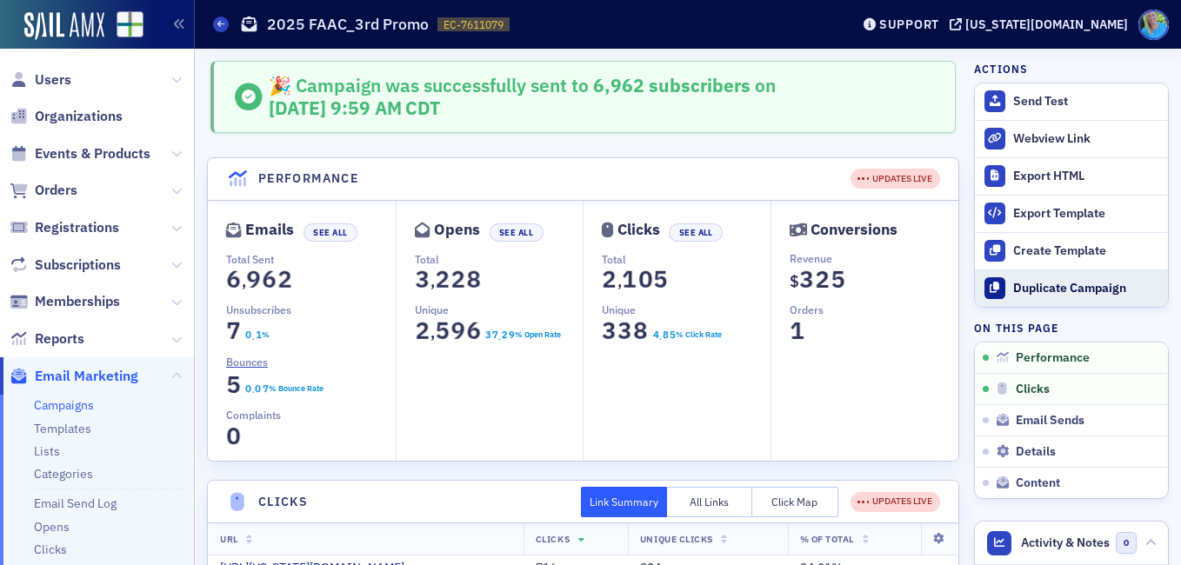
click at [1059, 287] on div "Duplicate Campaign" at bounding box center [1086, 289] width 146 height 16
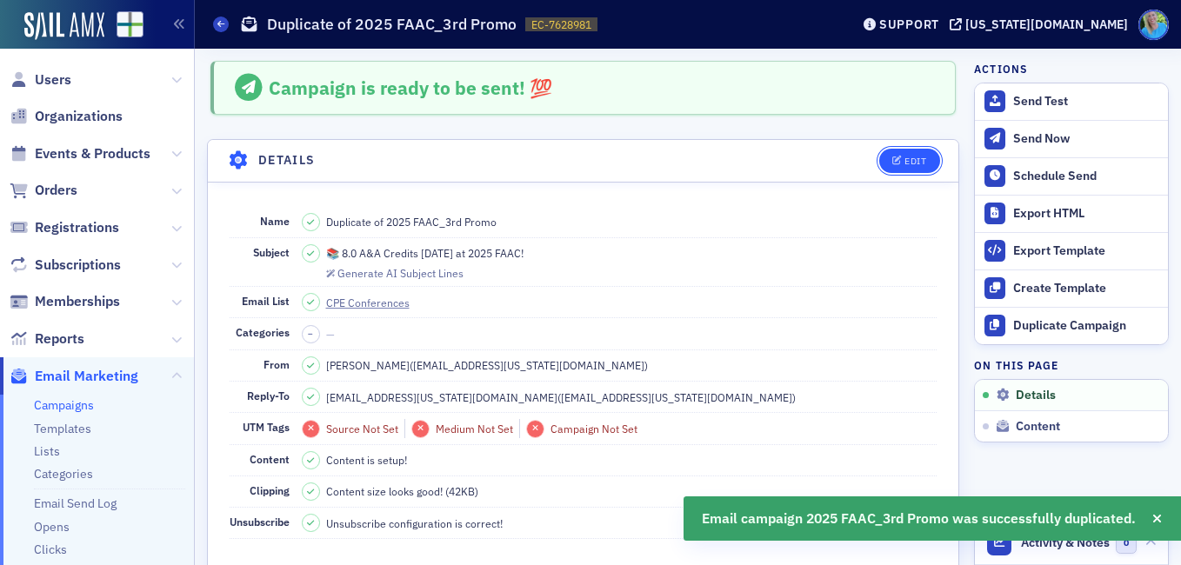
click at [905, 161] on div "Edit" at bounding box center [916, 162] width 22 height 10
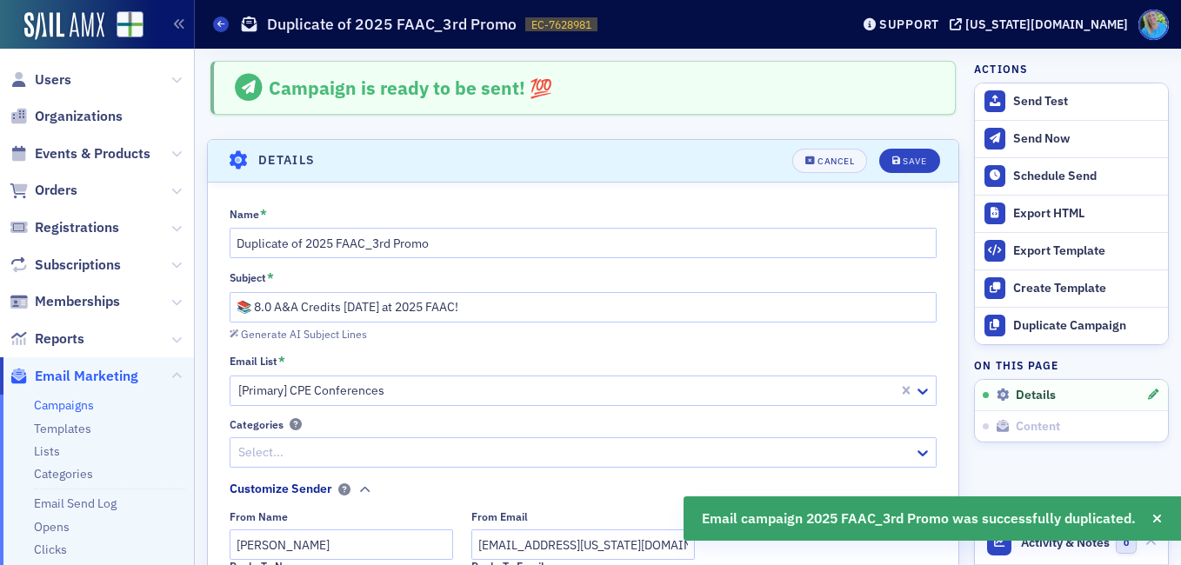
scroll to position [82, 0]
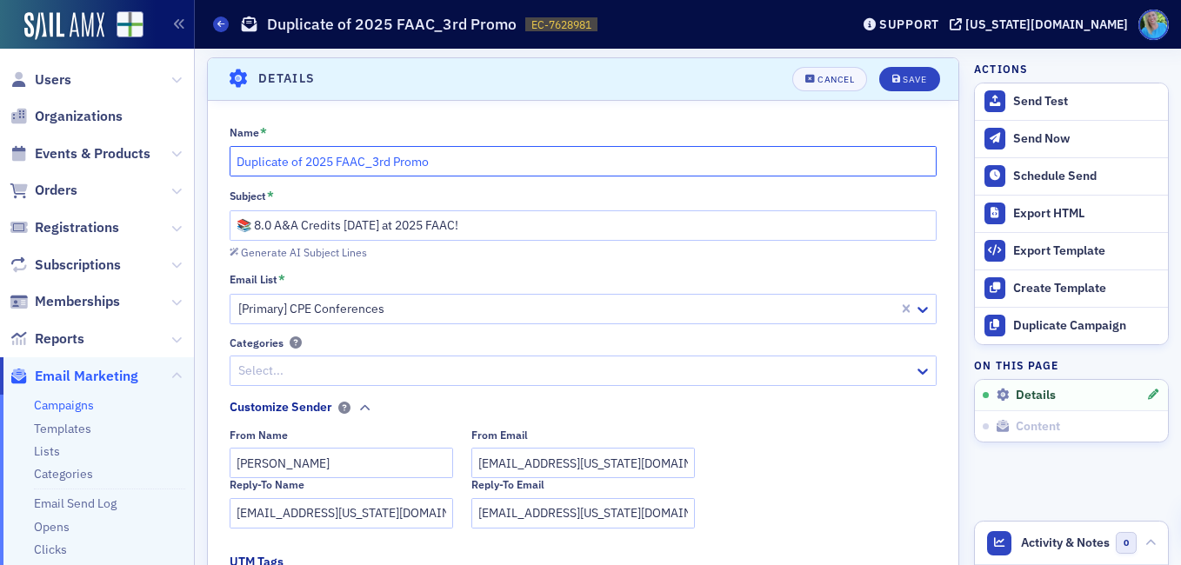
drag, startPoint x: 235, startPoint y: 159, endPoint x: 306, endPoint y: 157, distance: 71.4
click at [306, 157] on input "Duplicate of 2025 FAAC_3rd Promo" at bounding box center [584, 161] width 708 height 30
drag, startPoint x: 306, startPoint y: 157, endPoint x: 321, endPoint y: 157, distance: 14.8
click at [321, 157] on input "2025 FAAC_3rd Promo" at bounding box center [584, 161] width 708 height 30
type input "2025 FAAC_4th Promo"
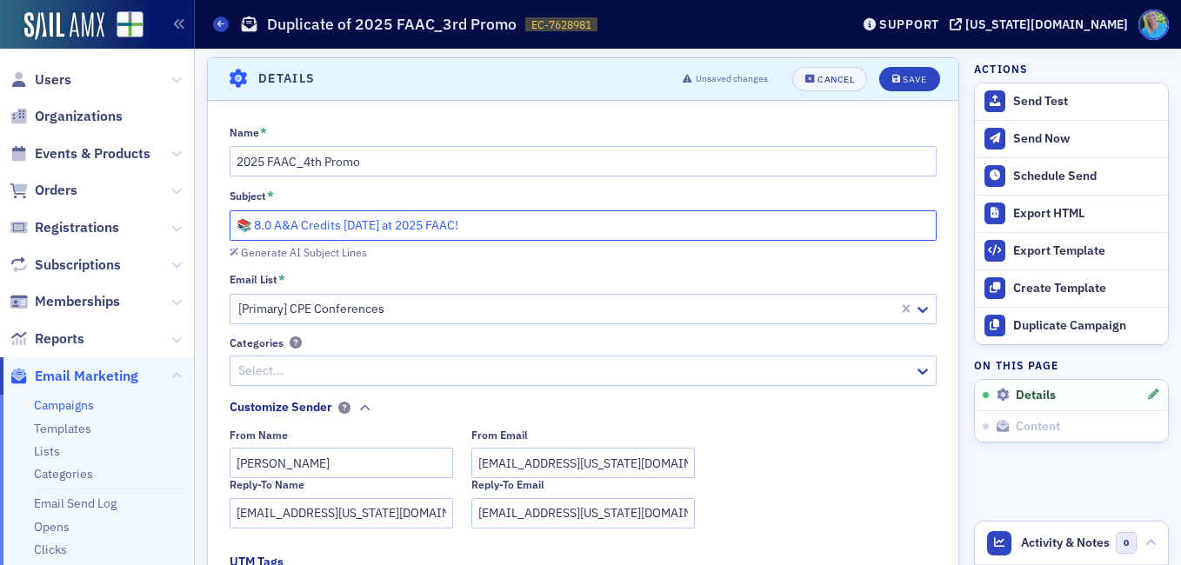
click at [249, 225] on input "📚 8.0 A&A Credits in One Day at 2025 FAAC!" at bounding box center [584, 226] width 708 height 30
type input "Last call for 2025 FAAC!"
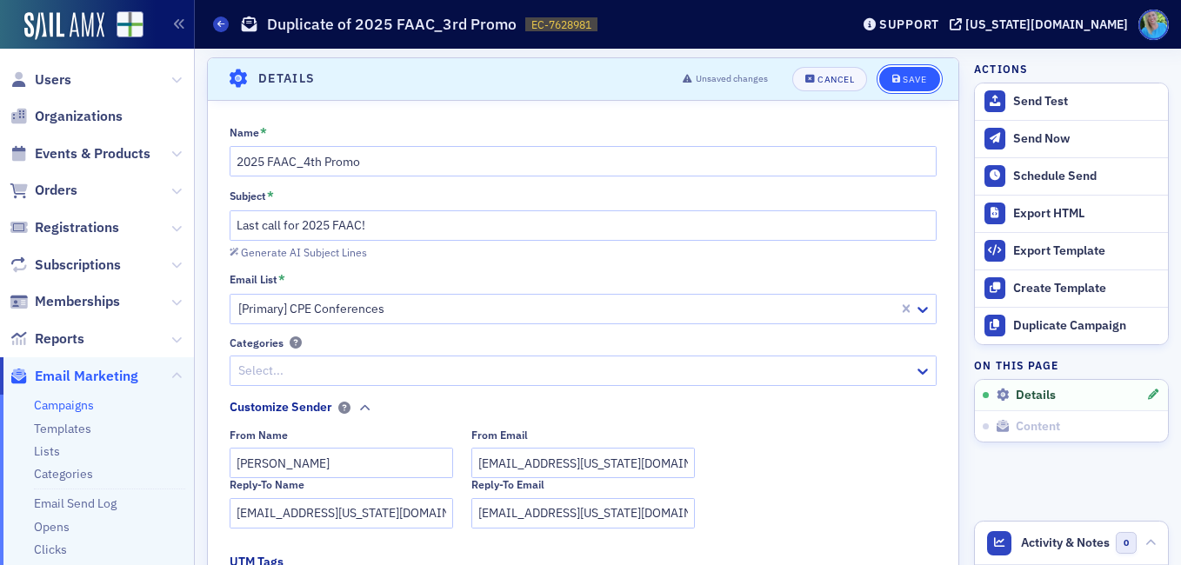
click at [903, 82] on div "Save" at bounding box center [914, 80] width 23 height 10
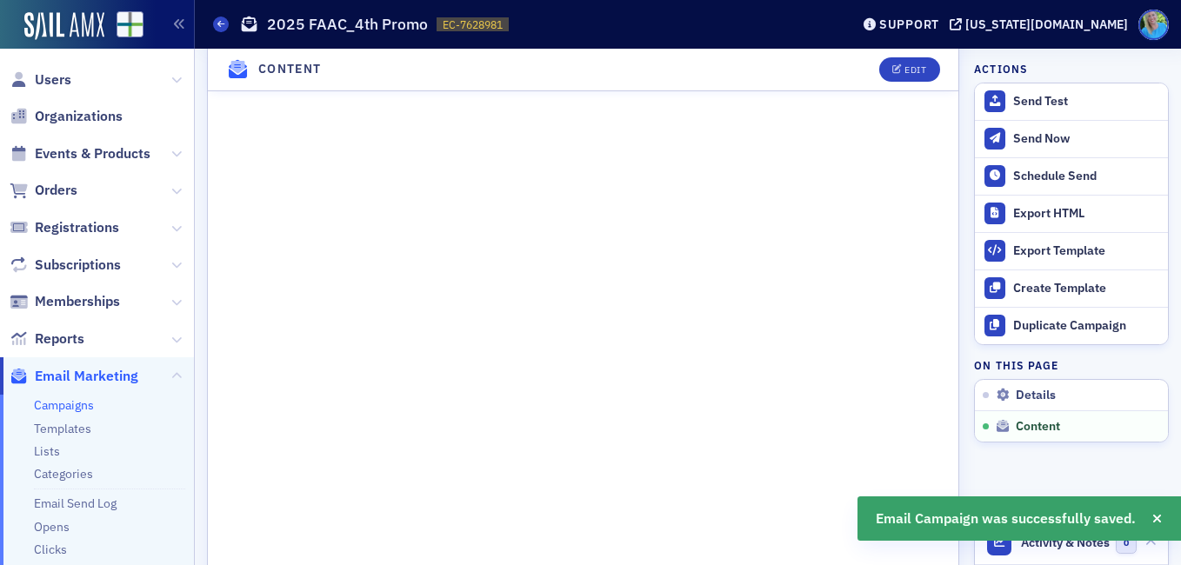
scroll to position [1300, 0]
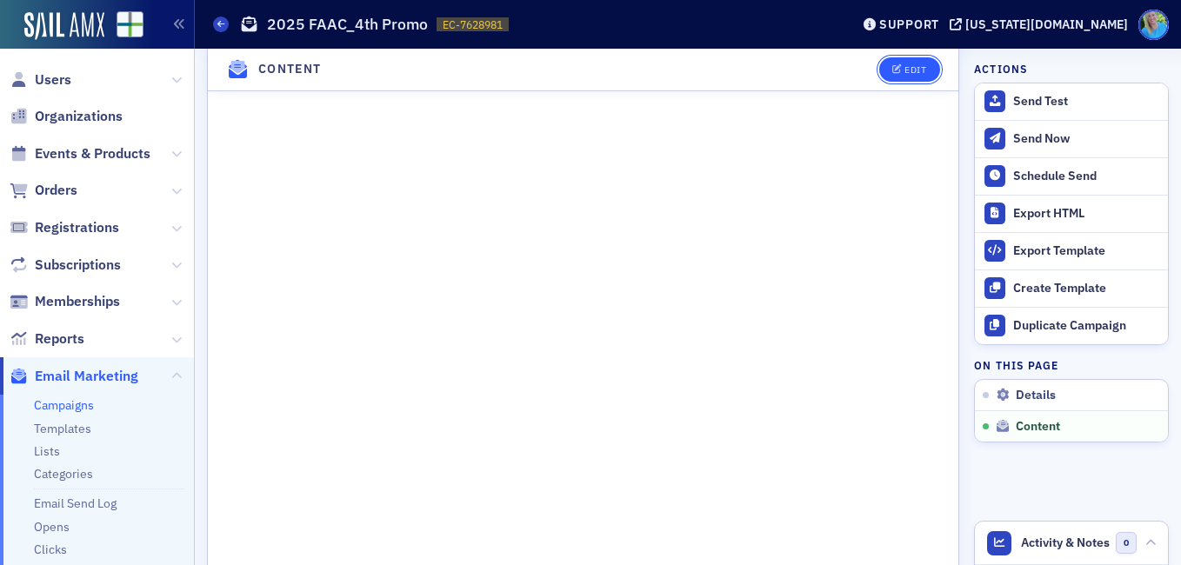
click at [906, 68] on div "Edit" at bounding box center [916, 70] width 22 height 10
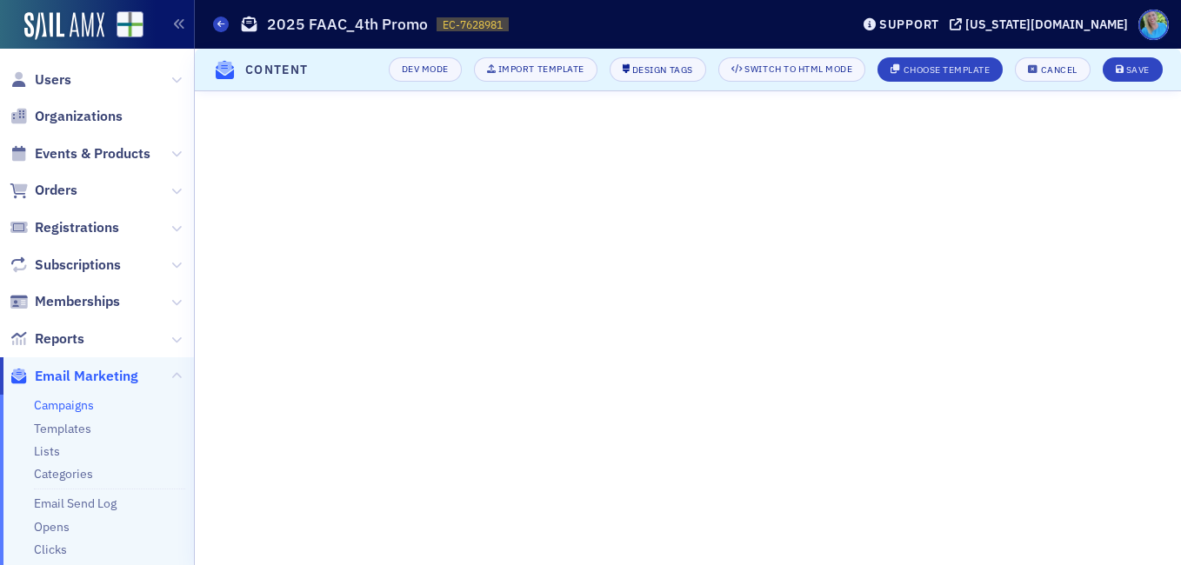
scroll to position [478, 0]
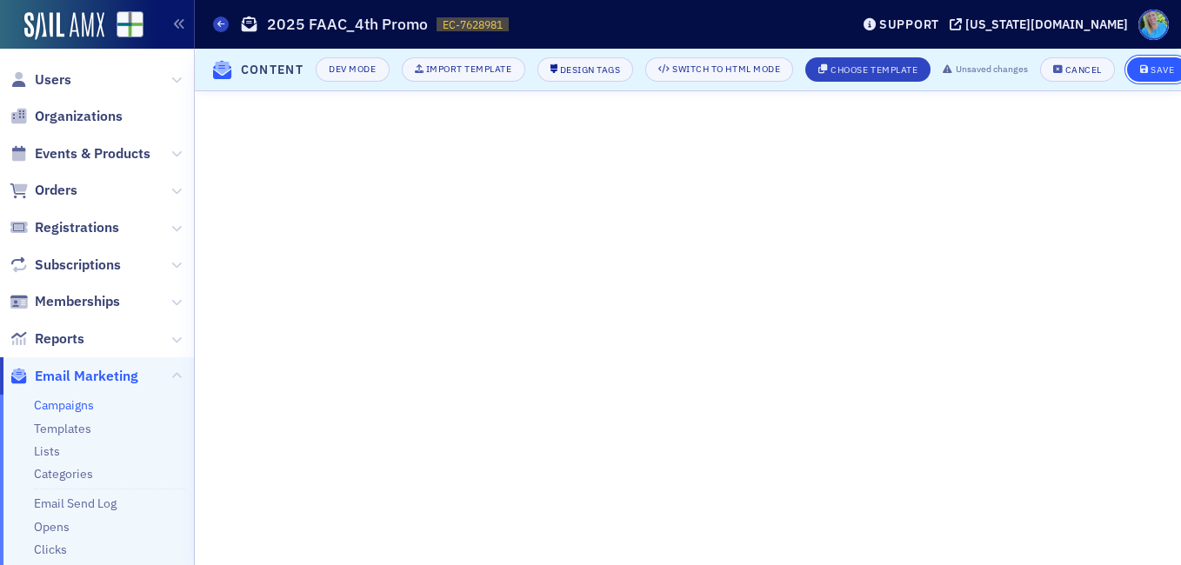
click at [1161, 65] on div "Save" at bounding box center [1162, 70] width 23 height 10
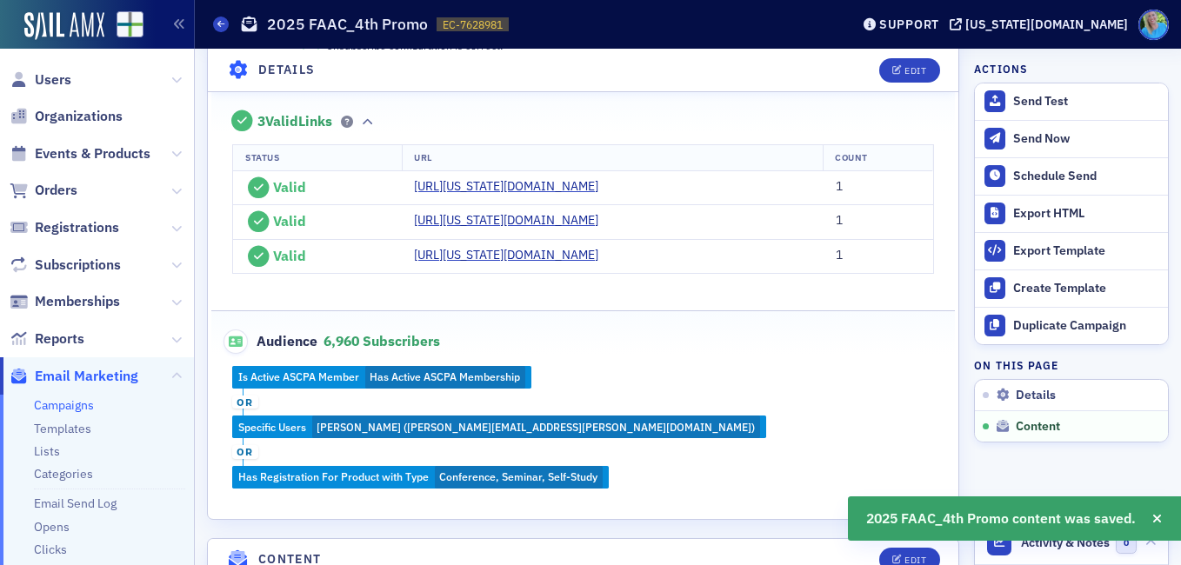
scroll to position [974, 0]
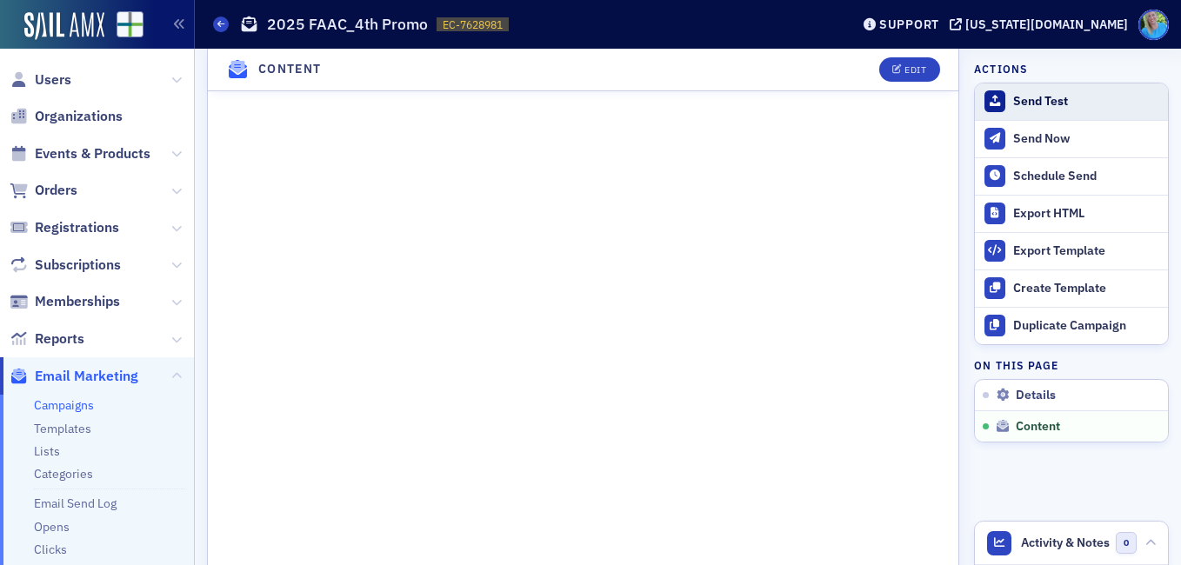
click at [1029, 104] on div "Send Test" at bounding box center [1086, 102] width 146 height 16
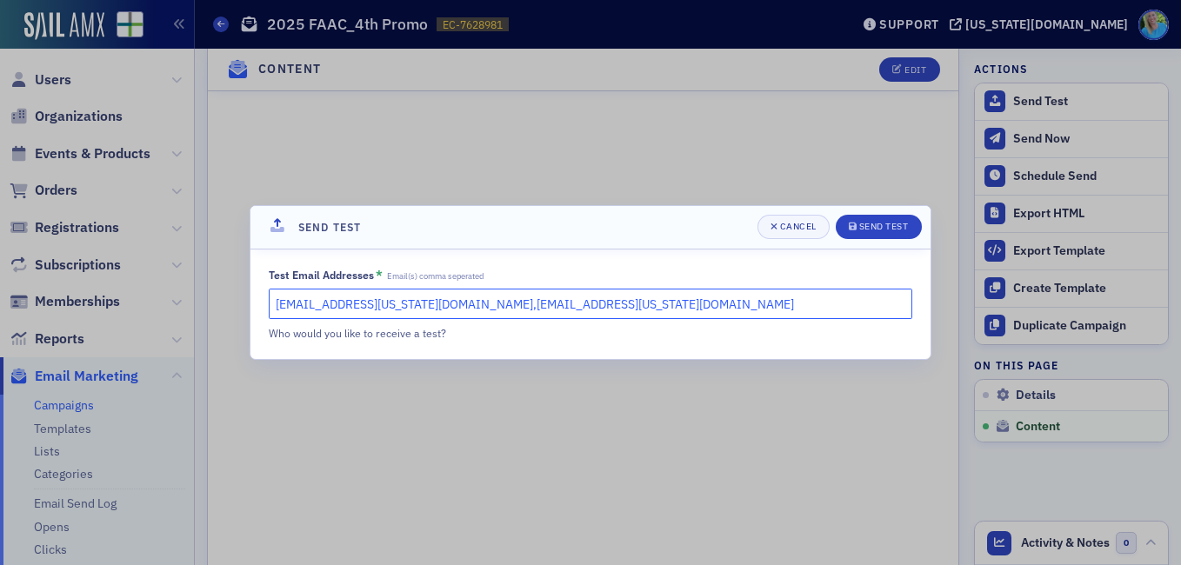
drag, startPoint x: 453, startPoint y: 304, endPoint x: 410, endPoint y: 299, distance: 43.8
click at [441, 304] on input "kgates@alabama.cpa,slowery@alabama.cpa" at bounding box center [591, 304] width 644 height 30
drag, startPoint x: 410, startPoint y: 299, endPoint x: 395, endPoint y: 296, distance: 15.2
click at [395, 296] on input "kgates@alabama.cpa,slowery@alabama.cpa" at bounding box center [591, 304] width 644 height 30
drag, startPoint x: 466, startPoint y: 305, endPoint x: 392, endPoint y: 304, distance: 74.0
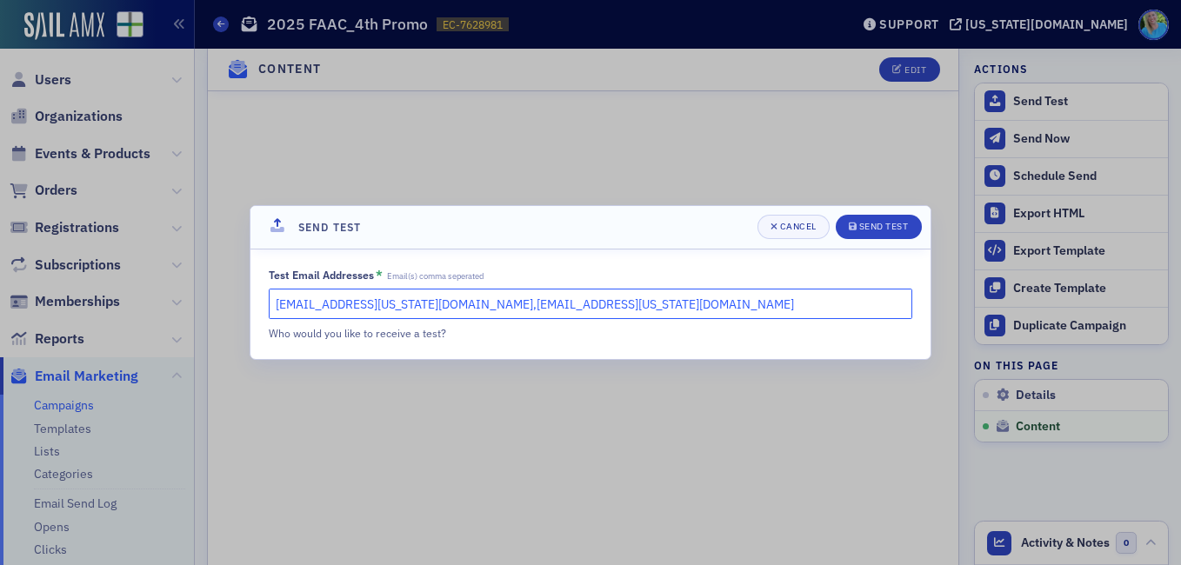
click at [392, 304] on input "kgates@alabama.cpa,slowery@alabama.cpa" at bounding box center [591, 304] width 644 height 30
type input "kgates@alabama.cpa"
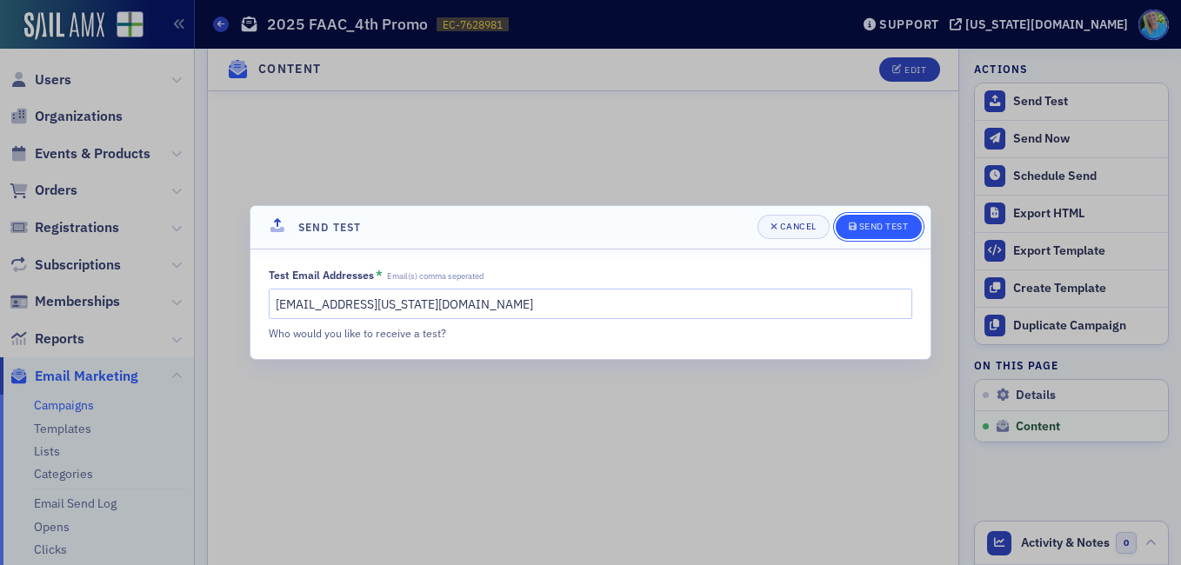
click at [871, 222] on div "Send Test" at bounding box center [885, 227] width 50 height 10
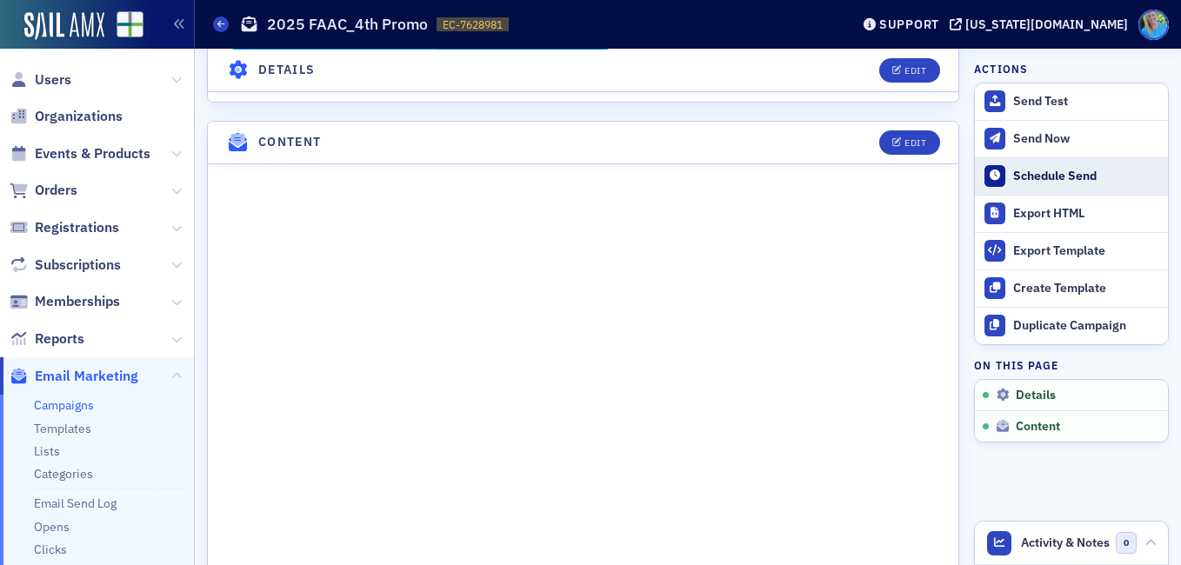
click at [1047, 166] on button "Schedule Send" at bounding box center [1071, 175] width 193 height 37
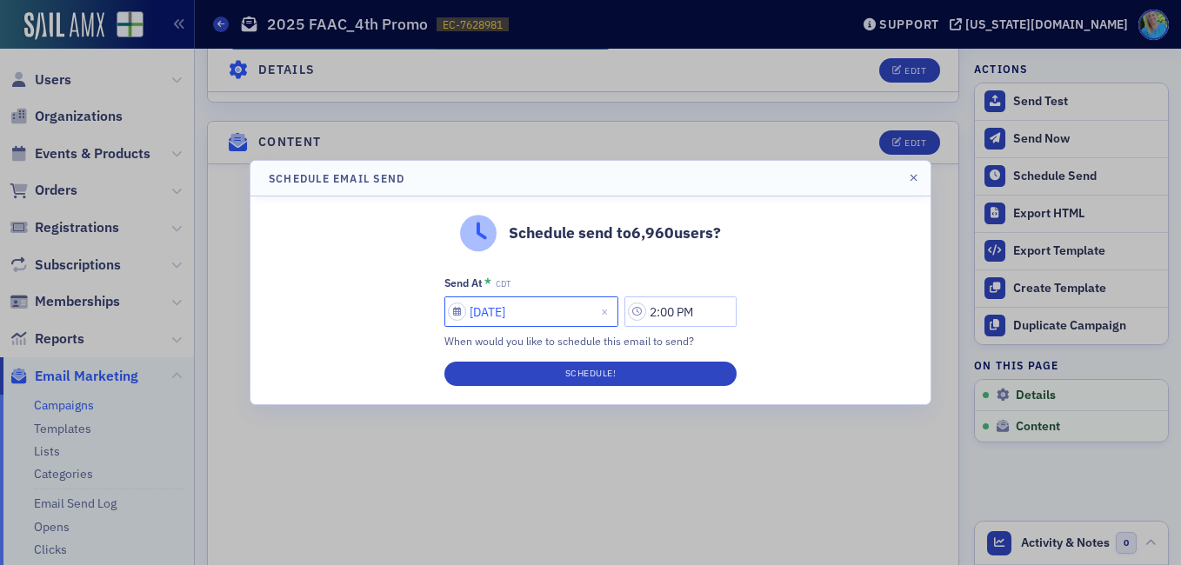
click at [533, 311] on input "09/17/2025" at bounding box center [532, 312] width 174 height 30
select select "8"
select select "2025"
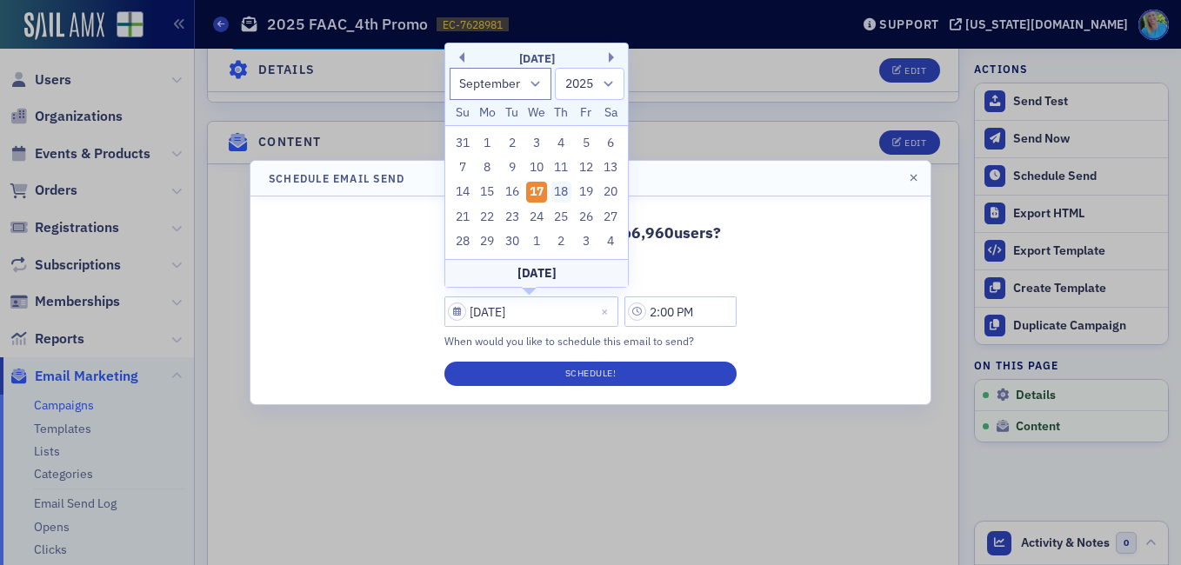
click at [561, 191] on div "18" at bounding box center [562, 192] width 21 height 21
type input "09/18/2025"
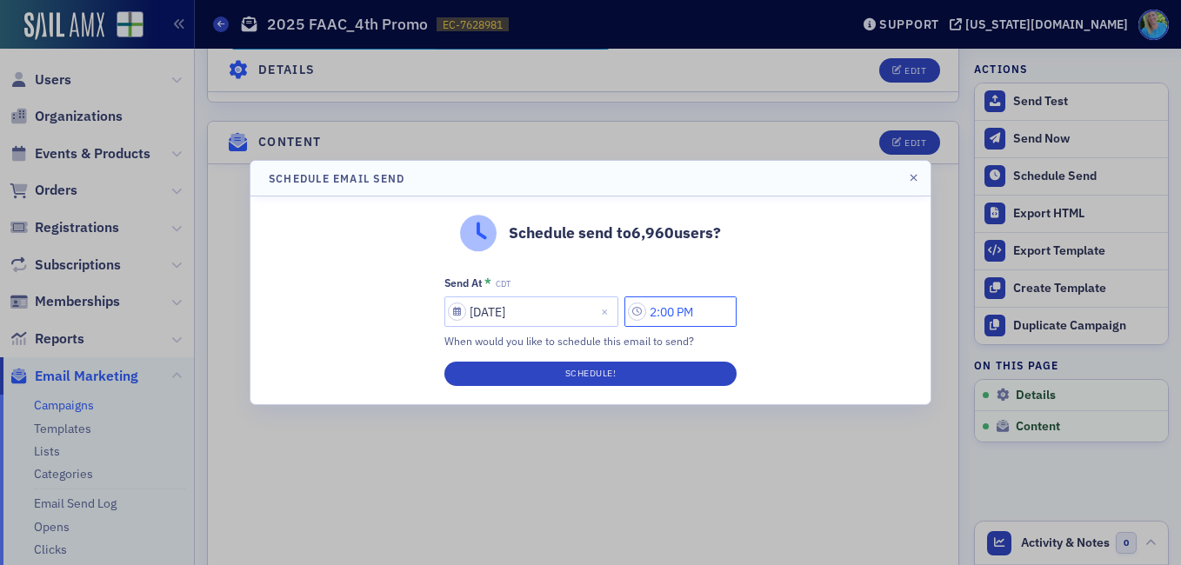
click at [659, 311] on input "2:00 PM" at bounding box center [681, 312] width 112 height 30
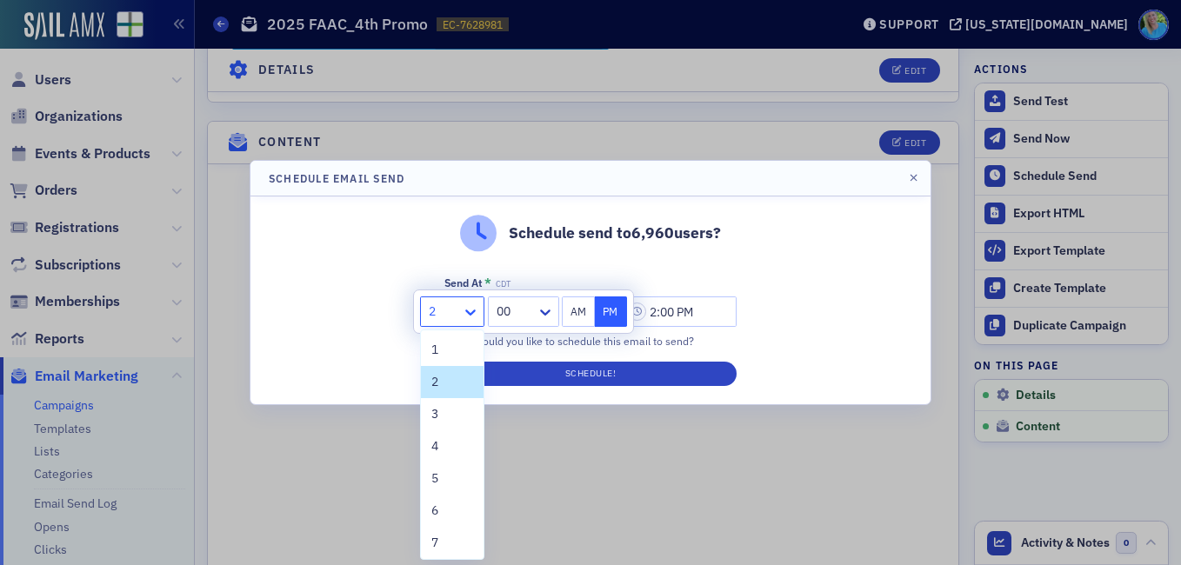
click at [472, 311] on icon at bounding box center [470, 312] width 17 height 17
click at [451, 547] on div "7" at bounding box center [452, 543] width 42 height 18
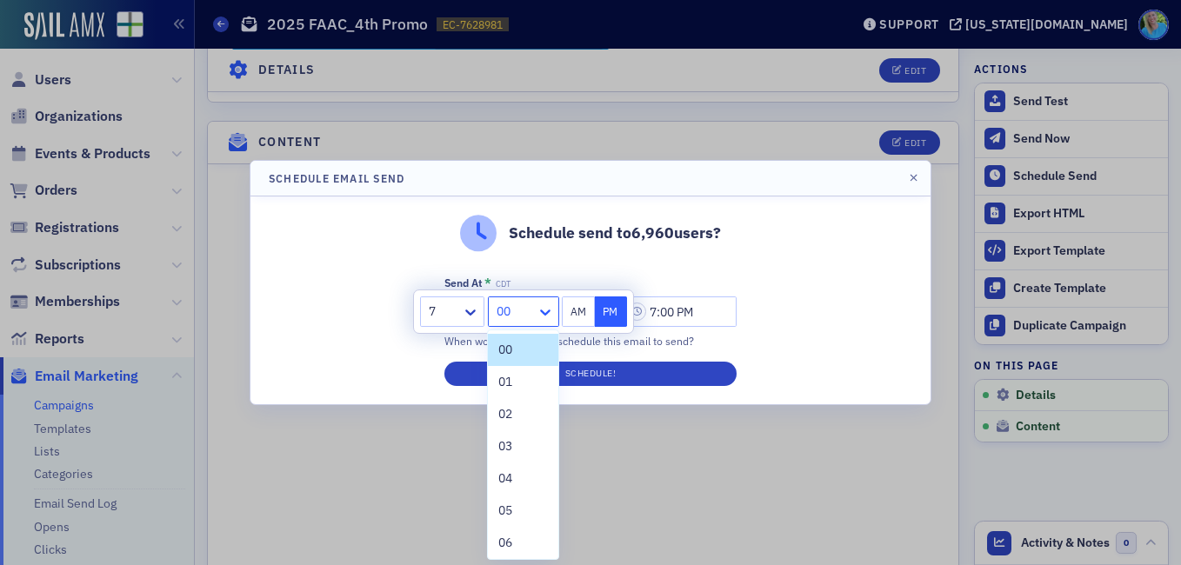
click at [553, 314] on icon at bounding box center [545, 312] width 17 height 17
click at [509, 405] on span "45" at bounding box center [505, 407] width 14 height 18
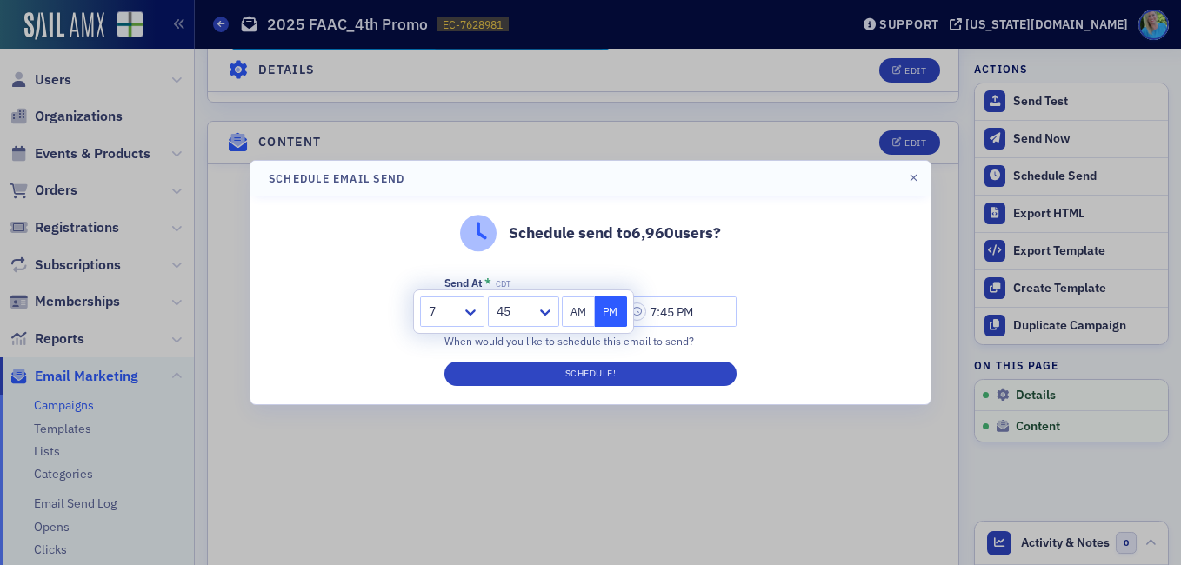
click at [574, 317] on button "AM" at bounding box center [578, 312] width 33 height 30
type input "7:45 AM"
click at [587, 357] on div "Send At * CDT 09/18/2025 7:45 AM When would you like to schedule this email to …" at bounding box center [591, 331] width 292 height 110
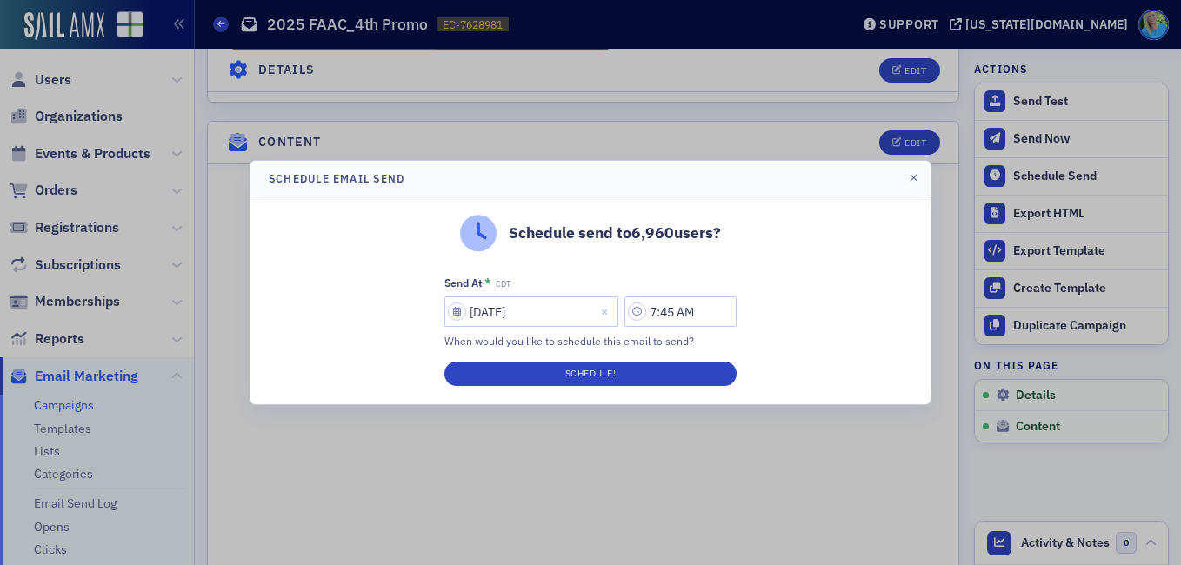
click at [588, 360] on div "Send At * CDT 09/18/2025 7:45 AM When would you like to schedule this email to …" at bounding box center [591, 331] width 292 height 110
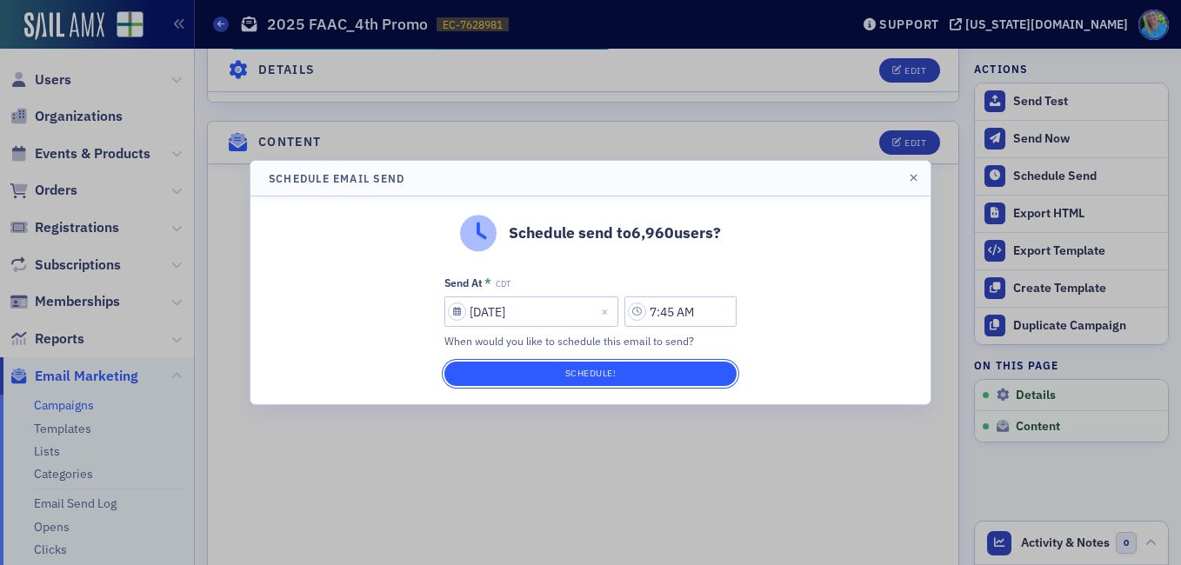
click at [588, 365] on button "Schedule!" at bounding box center [591, 374] width 292 height 24
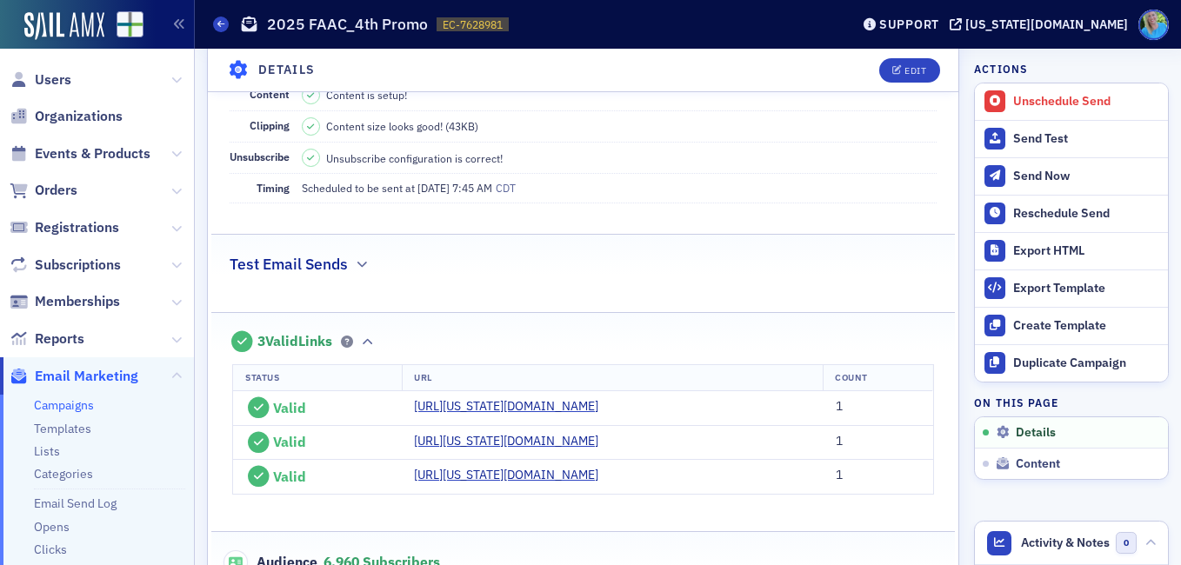
scroll to position [0, 0]
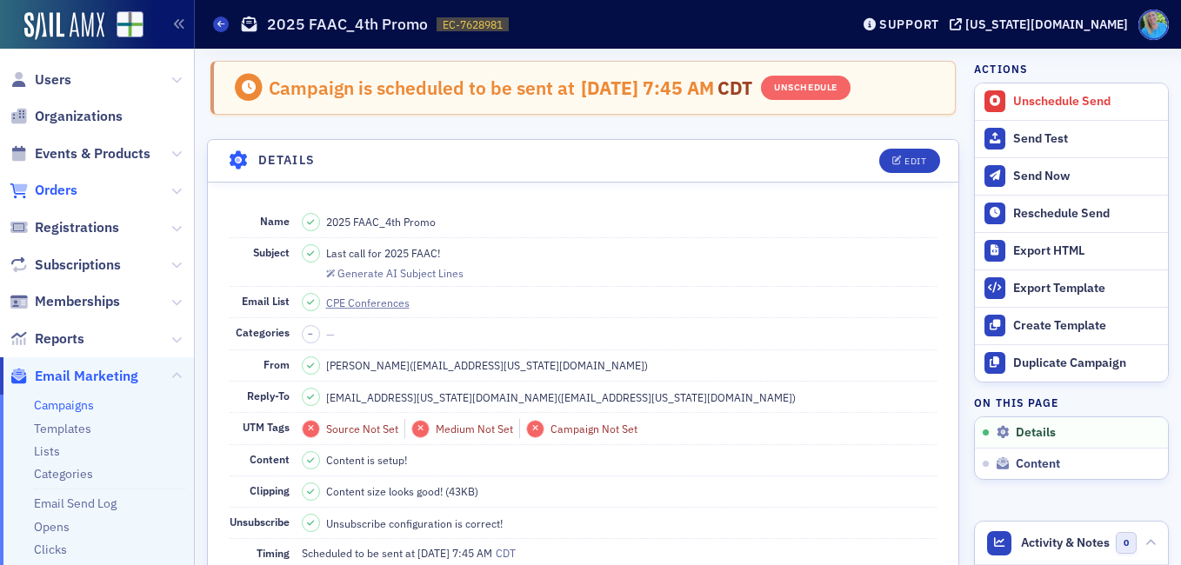
click at [59, 192] on span "Orders" at bounding box center [56, 190] width 43 height 19
